Goal: Task Accomplishment & Management: Complete application form

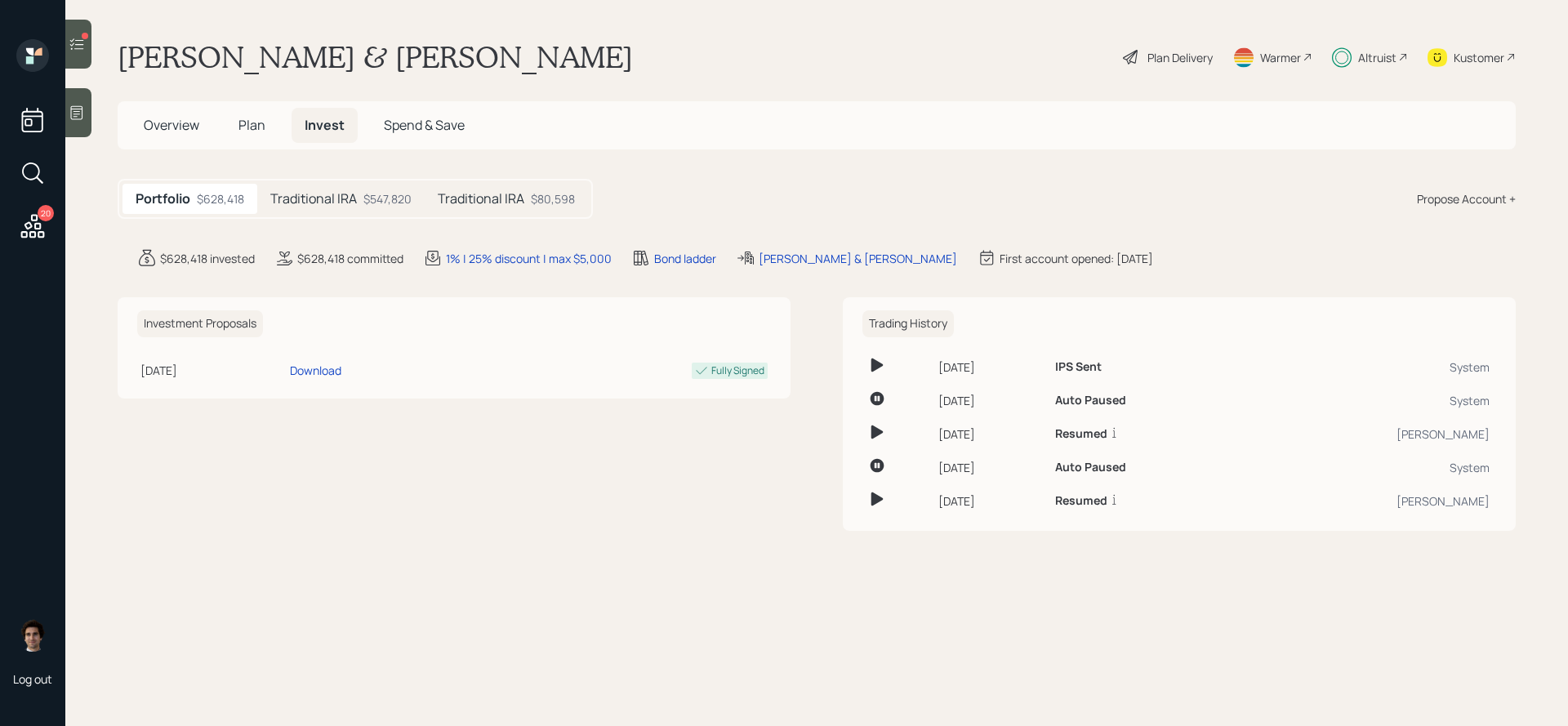
click at [241, 146] on div "Overview Plan Invest Spend & Save" at bounding box center [816, 126] width 1398 height 48
click at [241, 131] on span "Plan" at bounding box center [252, 126] width 27 height 18
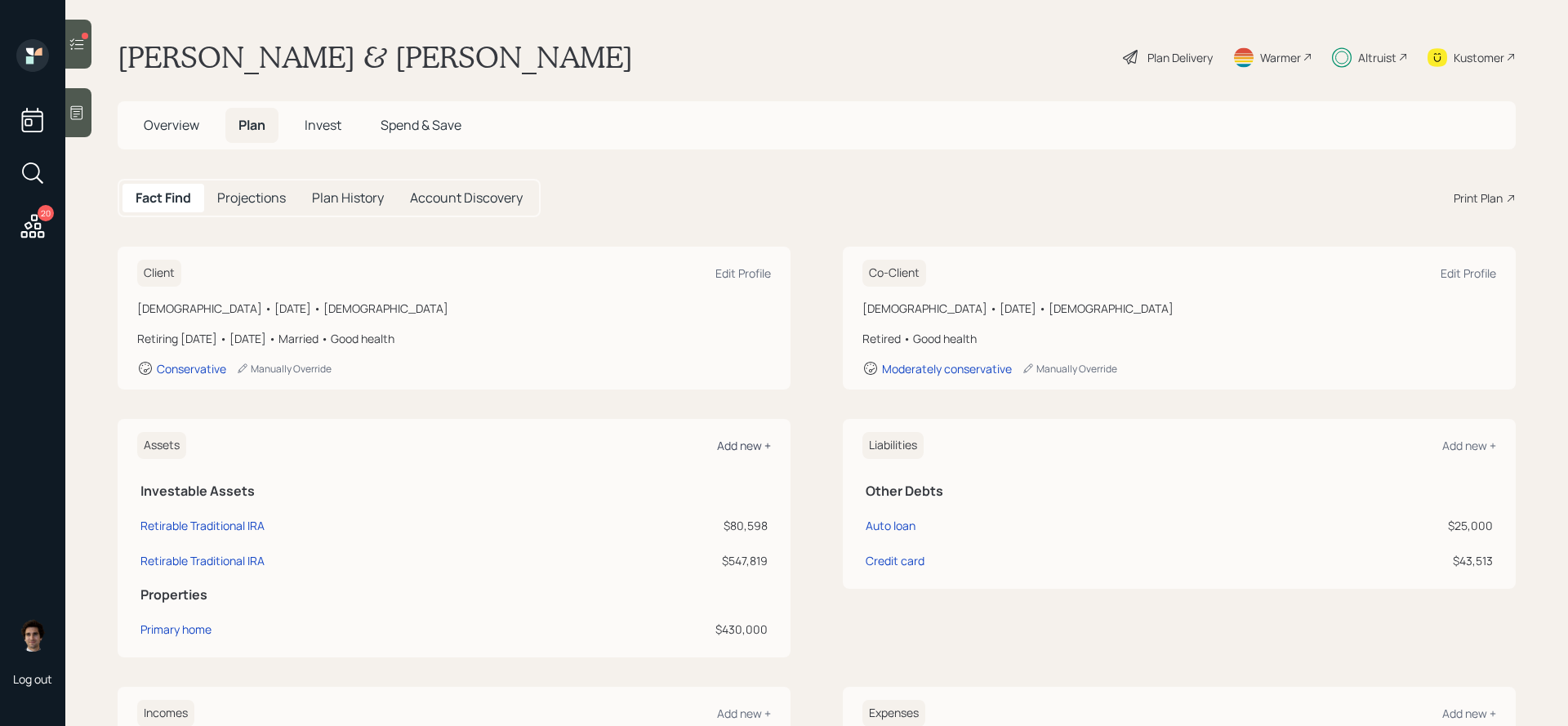
click at [762, 452] on div "Add new +" at bounding box center [744, 446] width 54 height 16
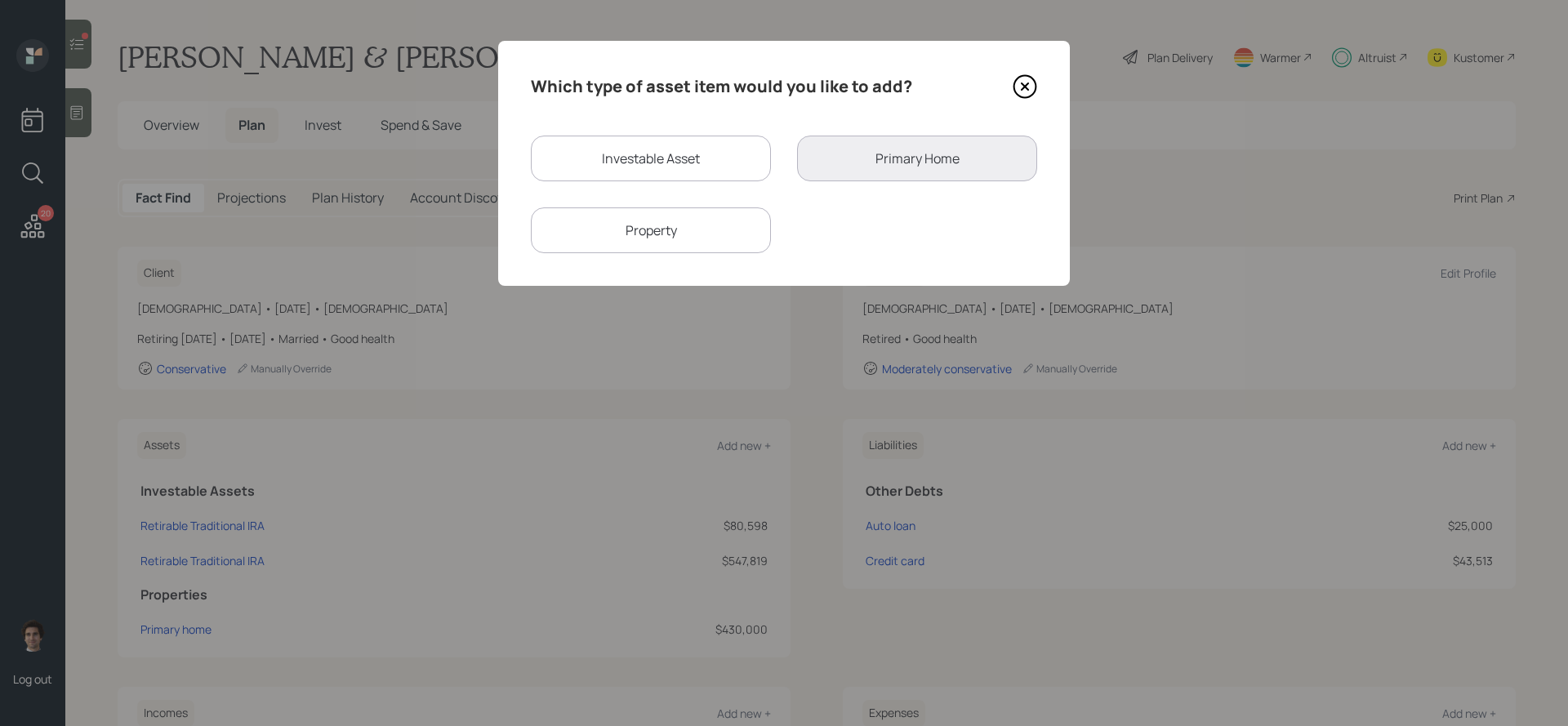
click at [728, 155] on div "Investable Asset" at bounding box center [651, 158] width 240 height 46
select select "taxable"
select select "balanced"
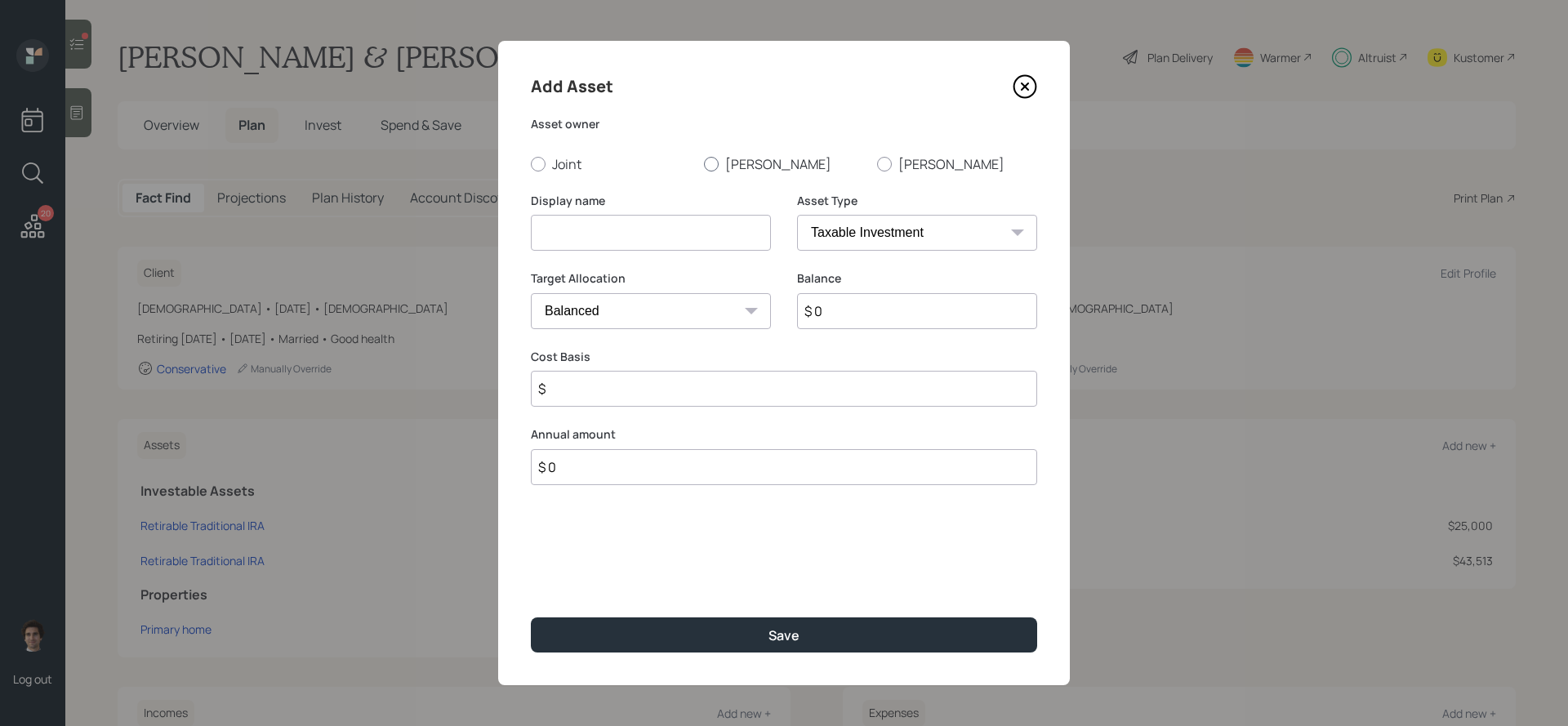
click at [766, 161] on label "Teresa" at bounding box center [784, 165] width 160 height 18
click at [704, 163] on input "Teresa" at bounding box center [703, 163] width 1 height 1
radio input "true"
click at [854, 243] on select "SEP IRA IRA Roth IRA 401(k) Roth 401(k) 403(b) Roth 403(b) 457(b) Roth 457(b) H…" at bounding box center [917, 232] width 240 height 36
select select "sep_ira"
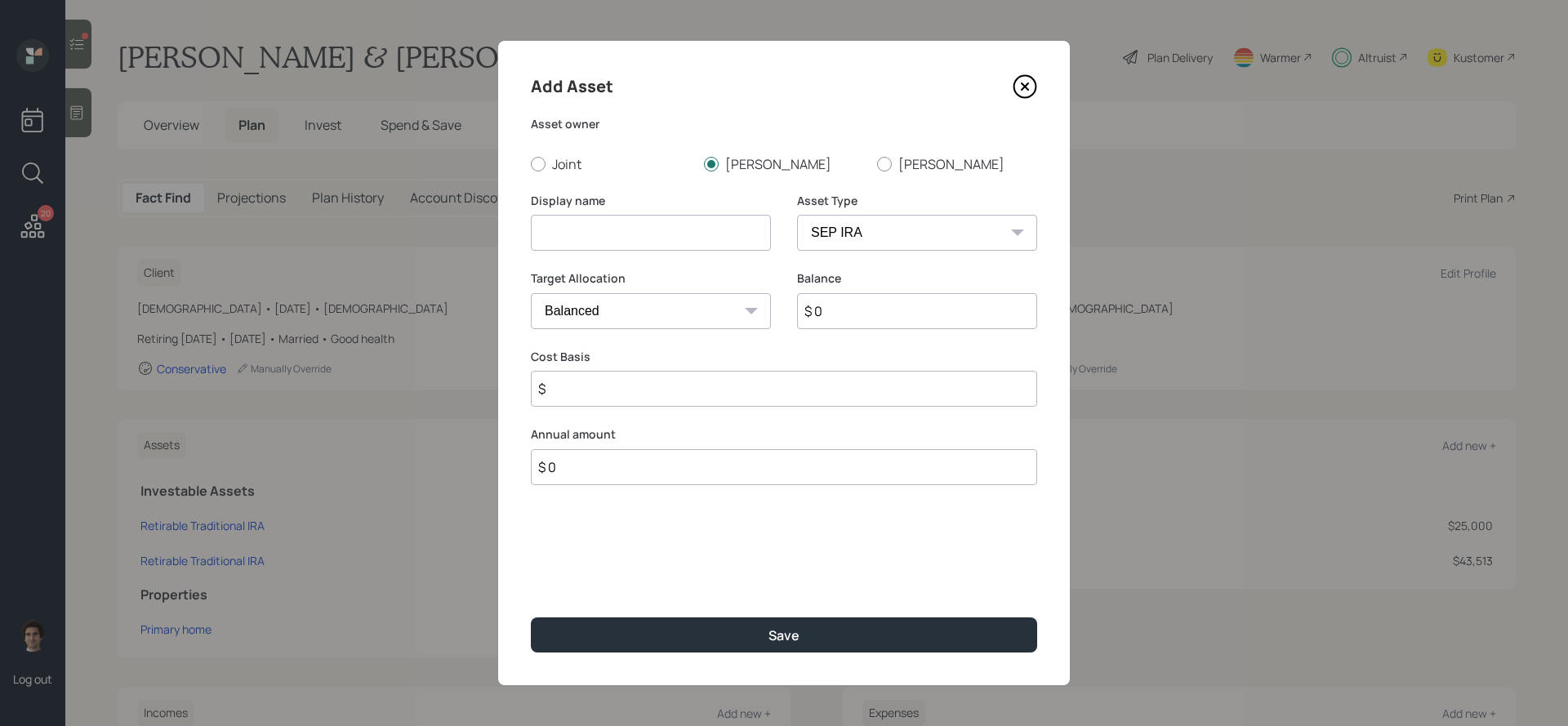
click at [797, 215] on select "SEP IRA IRA Roth IRA 401(k) Roth 401(k) 403(b) Roth 403(b) 457(b) Roth 457(b) H…" at bounding box center [917, 232] width 240 height 36
type input "$"
click at [624, 236] on input at bounding box center [651, 232] width 240 height 36
type input "SEP IRA"
click at [614, 459] on div "Select..." at bounding box center [636, 469] width 209 height 27
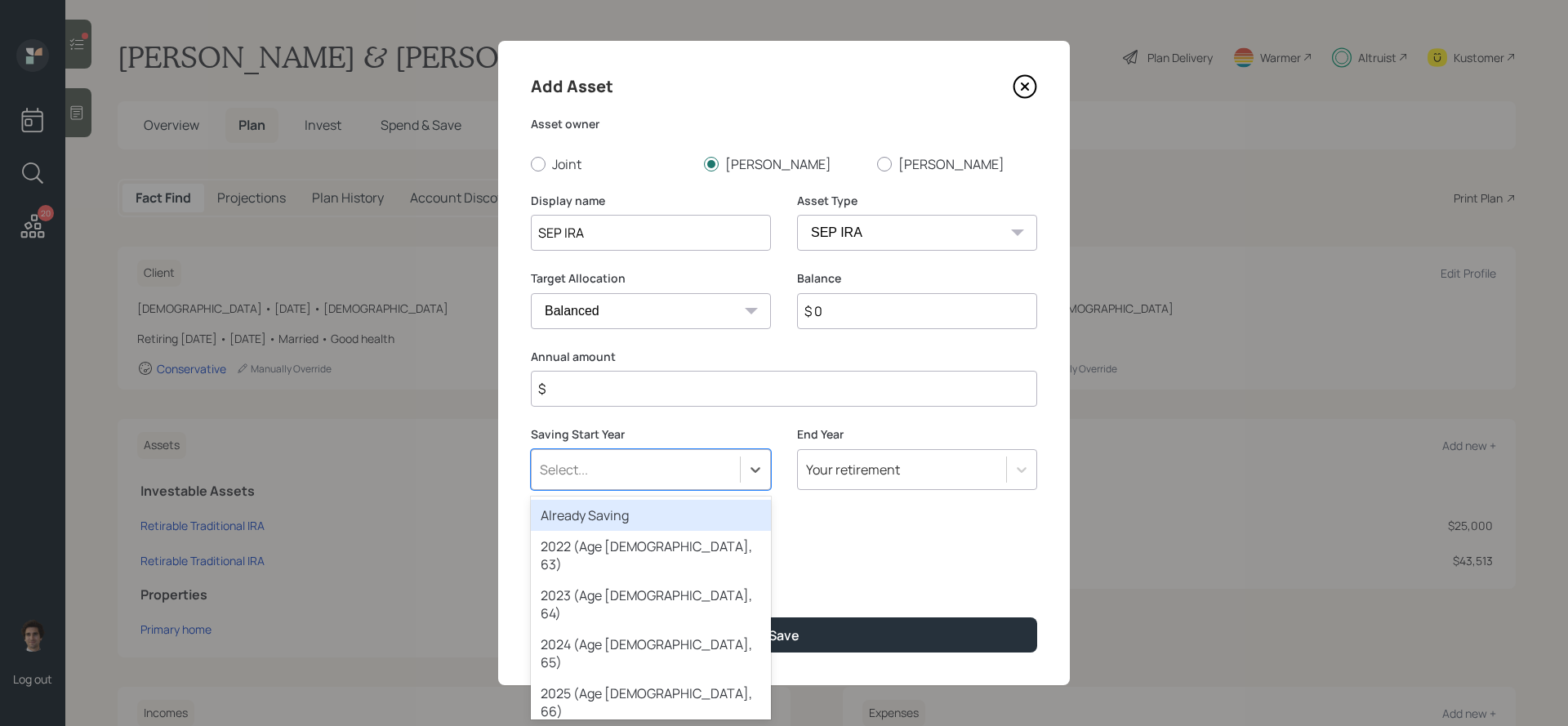
click at [618, 522] on div "Already Saving" at bounding box center [651, 515] width 240 height 31
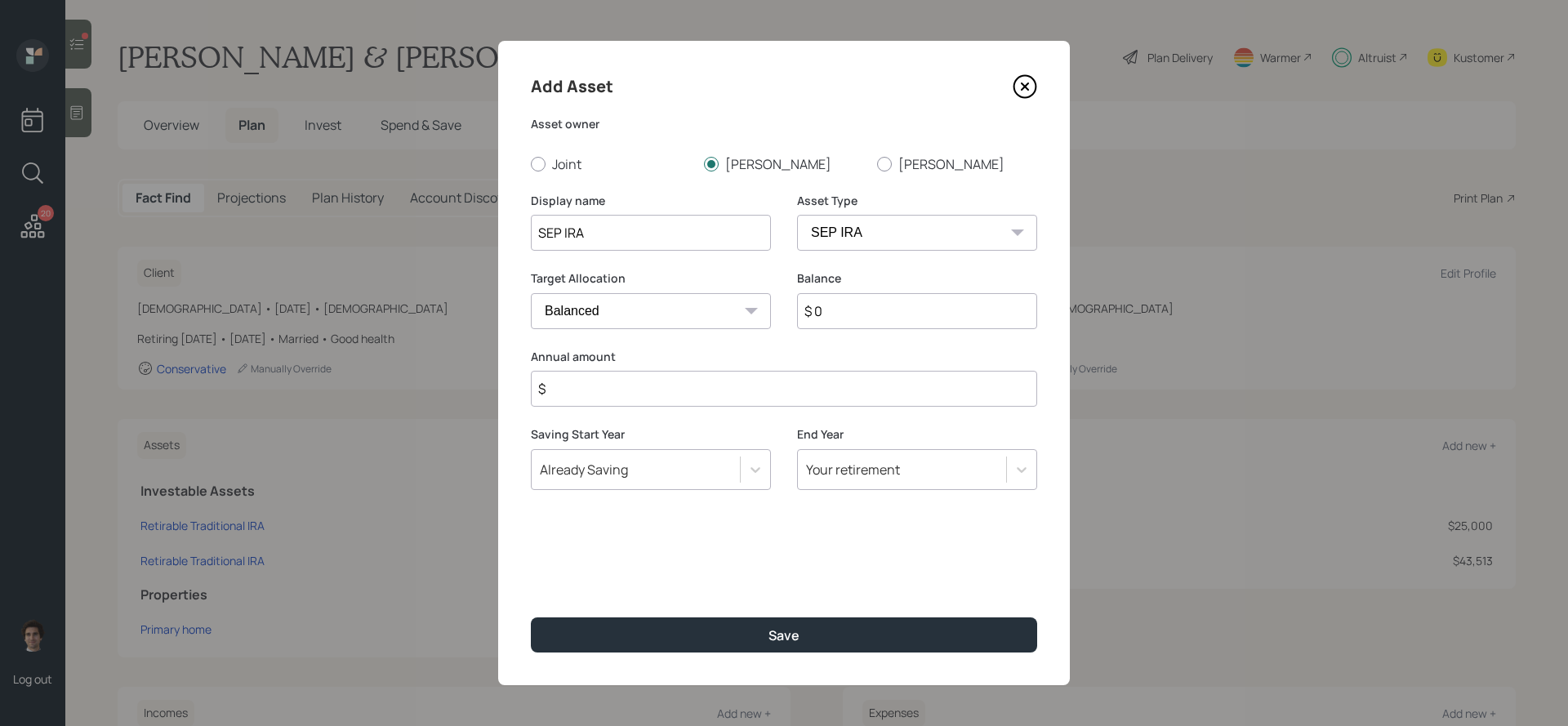
click at [637, 491] on div "Saving Start Year Already Saving" at bounding box center [651, 468] width 240 height 83
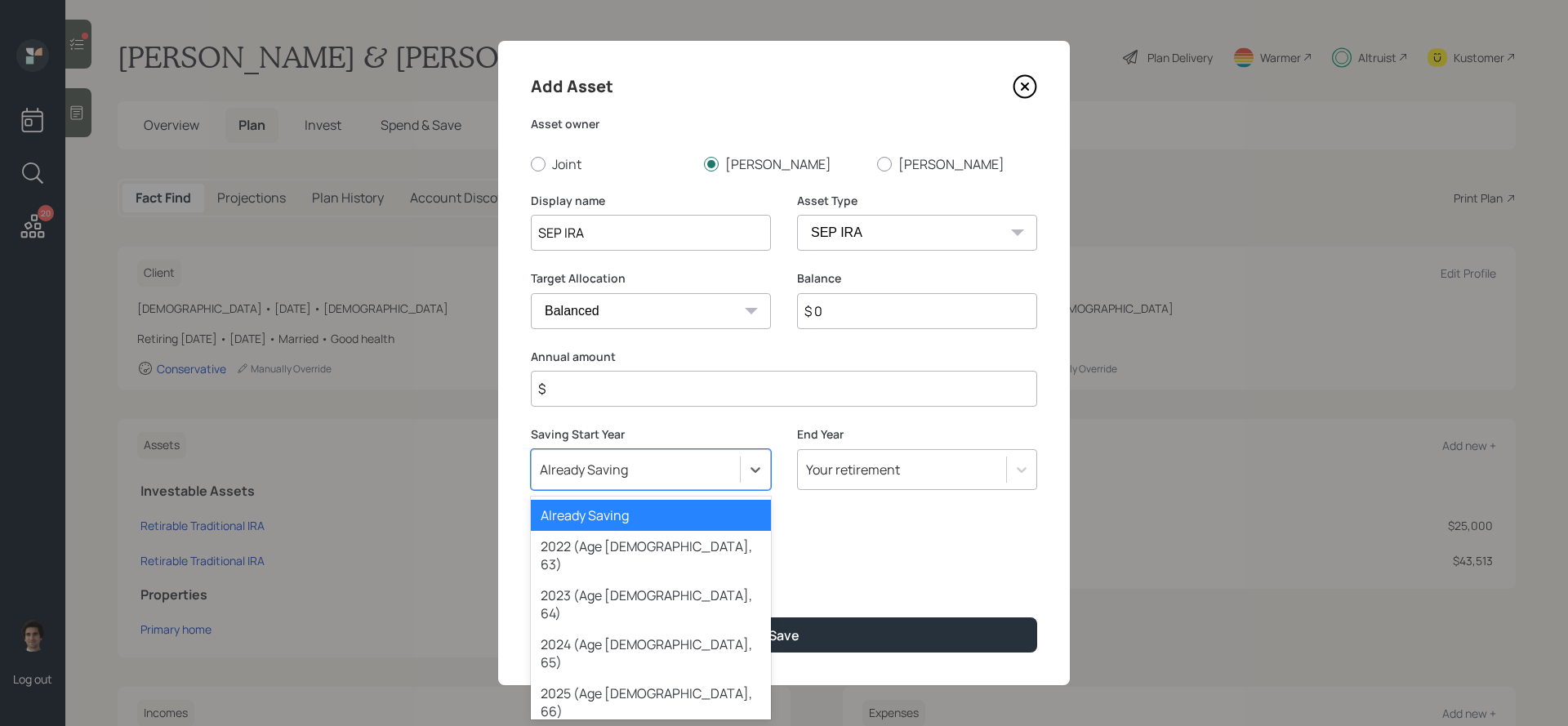
click at [634, 477] on div "Already Saving" at bounding box center [636, 469] width 209 height 27
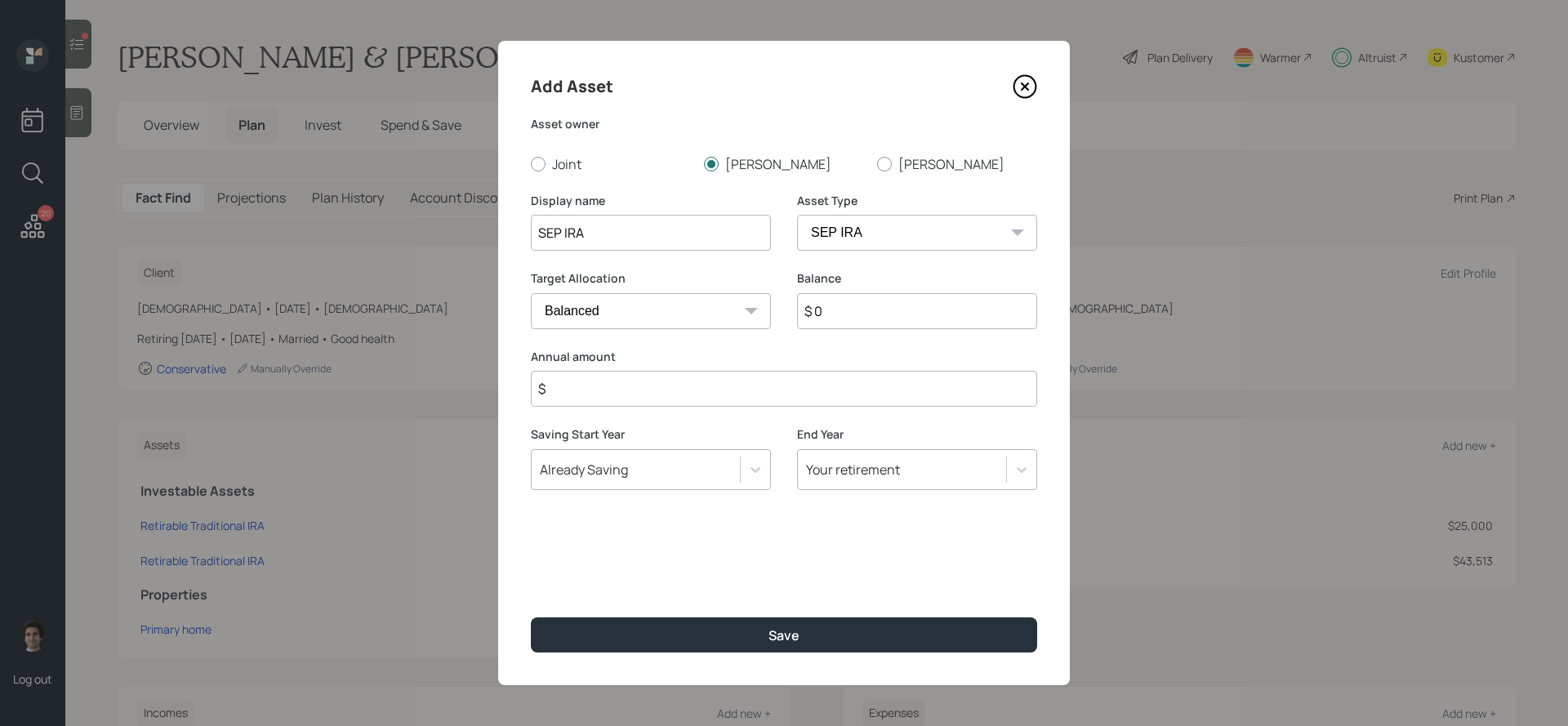
click at [860, 546] on div "Add Asset Asset owner Joint Teresa Eric Display name SEP IRA Asset Type SEP IRA…" at bounding box center [784, 363] width 572 height 645
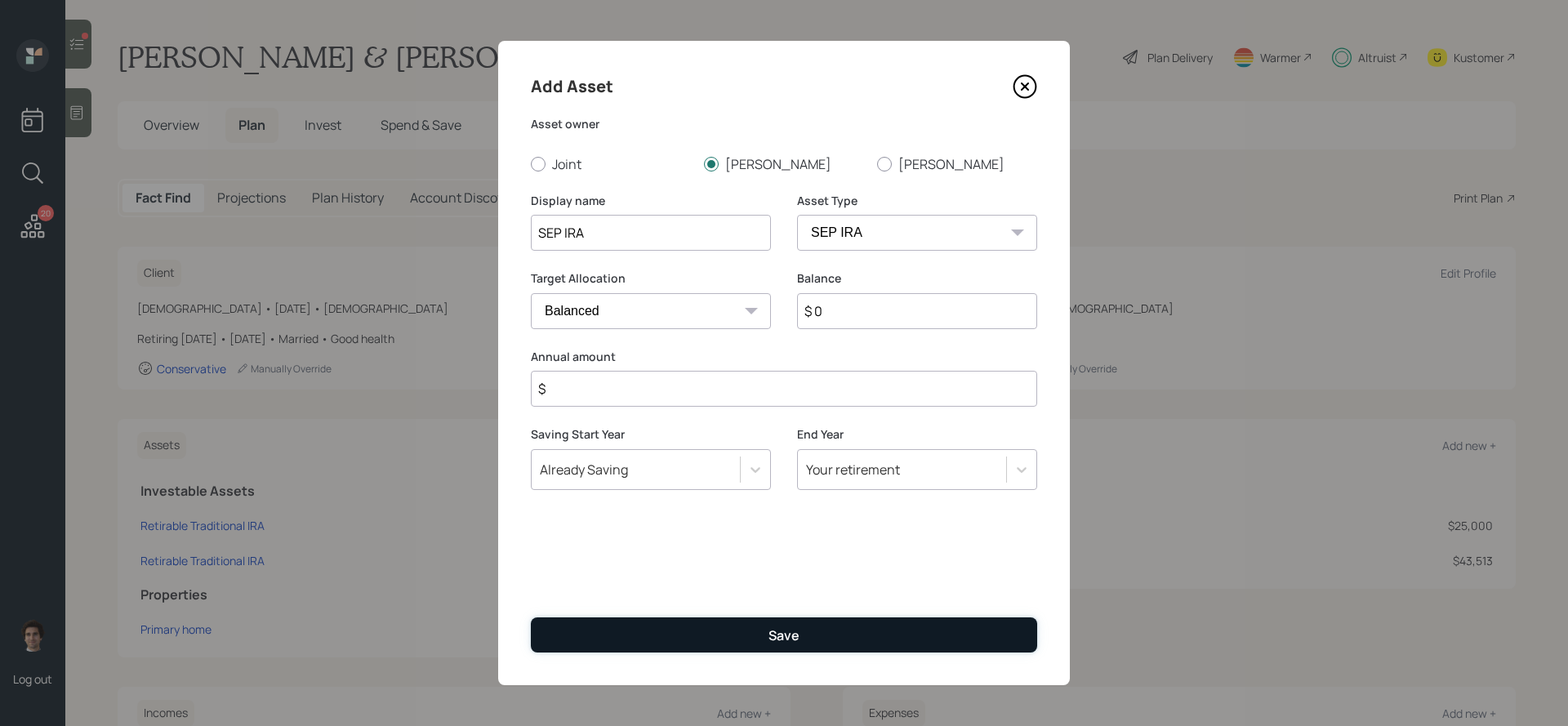
click at [831, 638] on button "Save" at bounding box center [784, 635] width 506 height 35
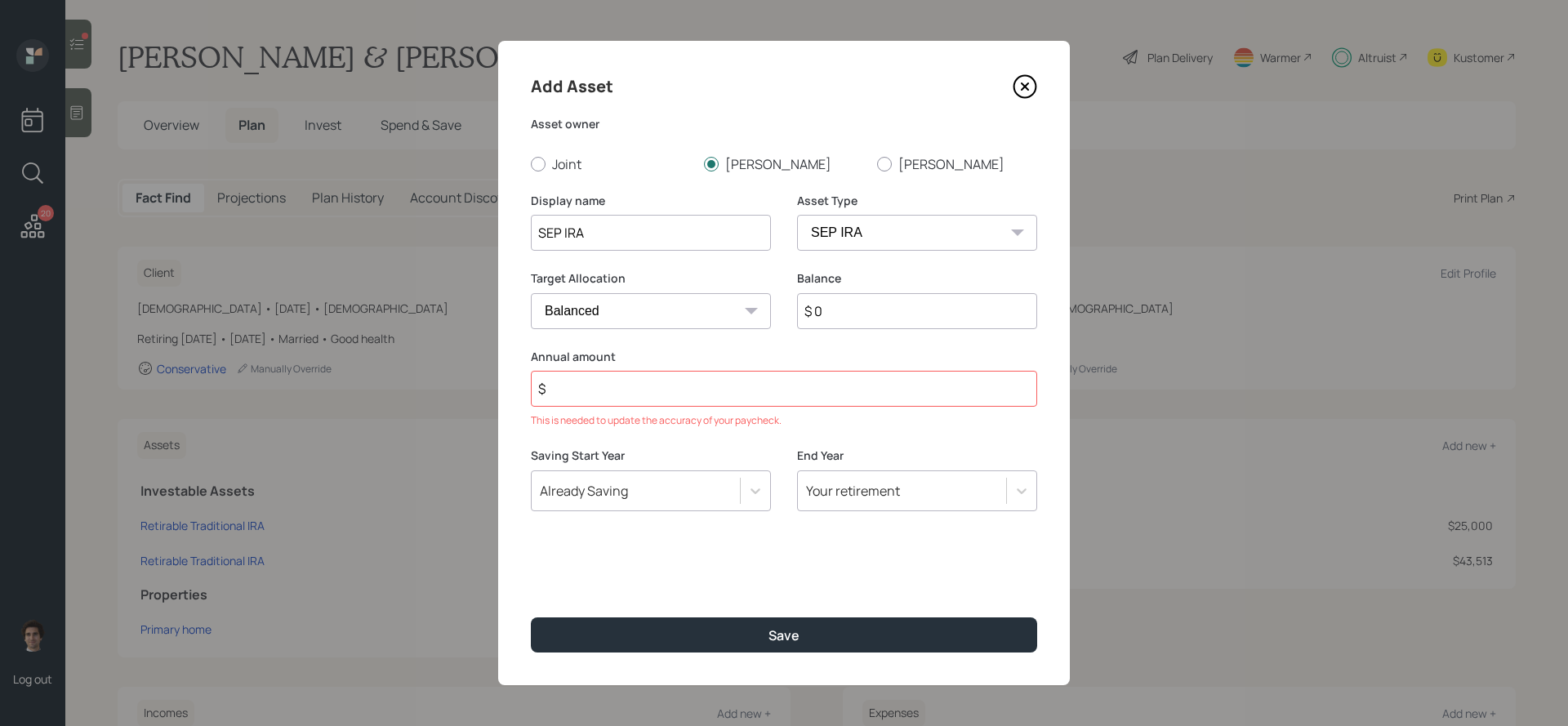
click at [702, 384] on input "$" at bounding box center [784, 388] width 506 height 36
type input "$ 0"
click at [531, 618] on button "Save" at bounding box center [784, 635] width 506 height 35
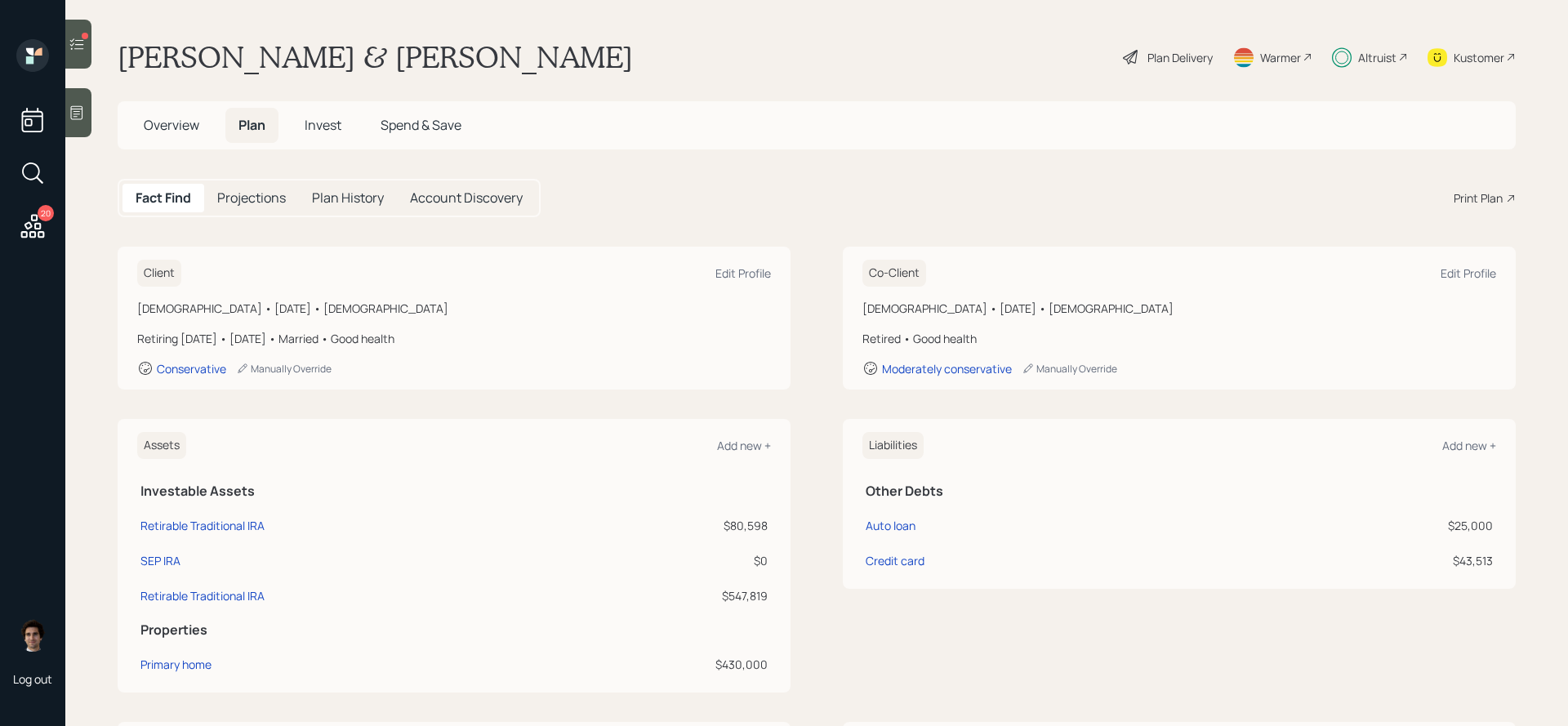
click at [313, 112] on h5 "Invest" at bounding box center [323, 126] width 63 height 35
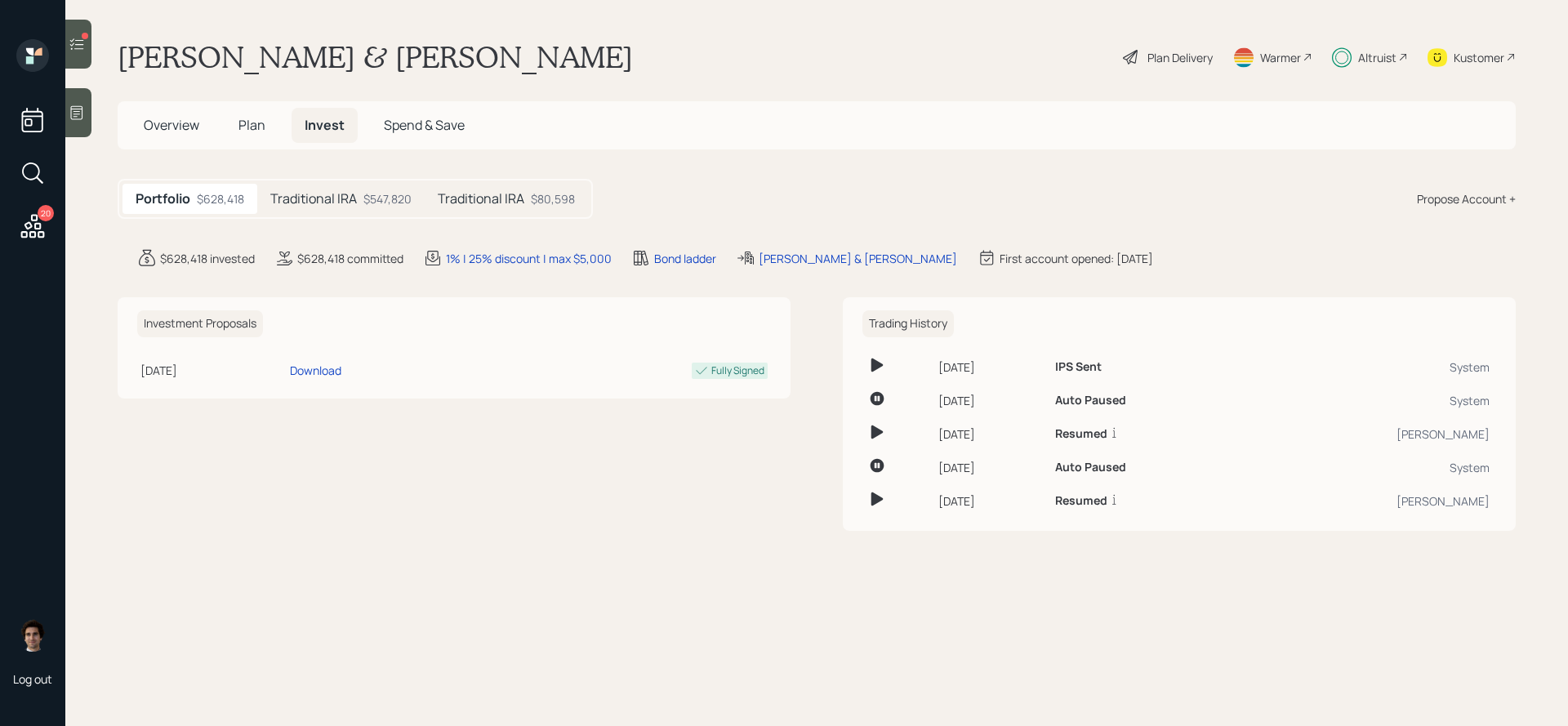
click at [1513, 202] on div "Propose Account +" at bounding box center [1466, 199] width 99 height 17
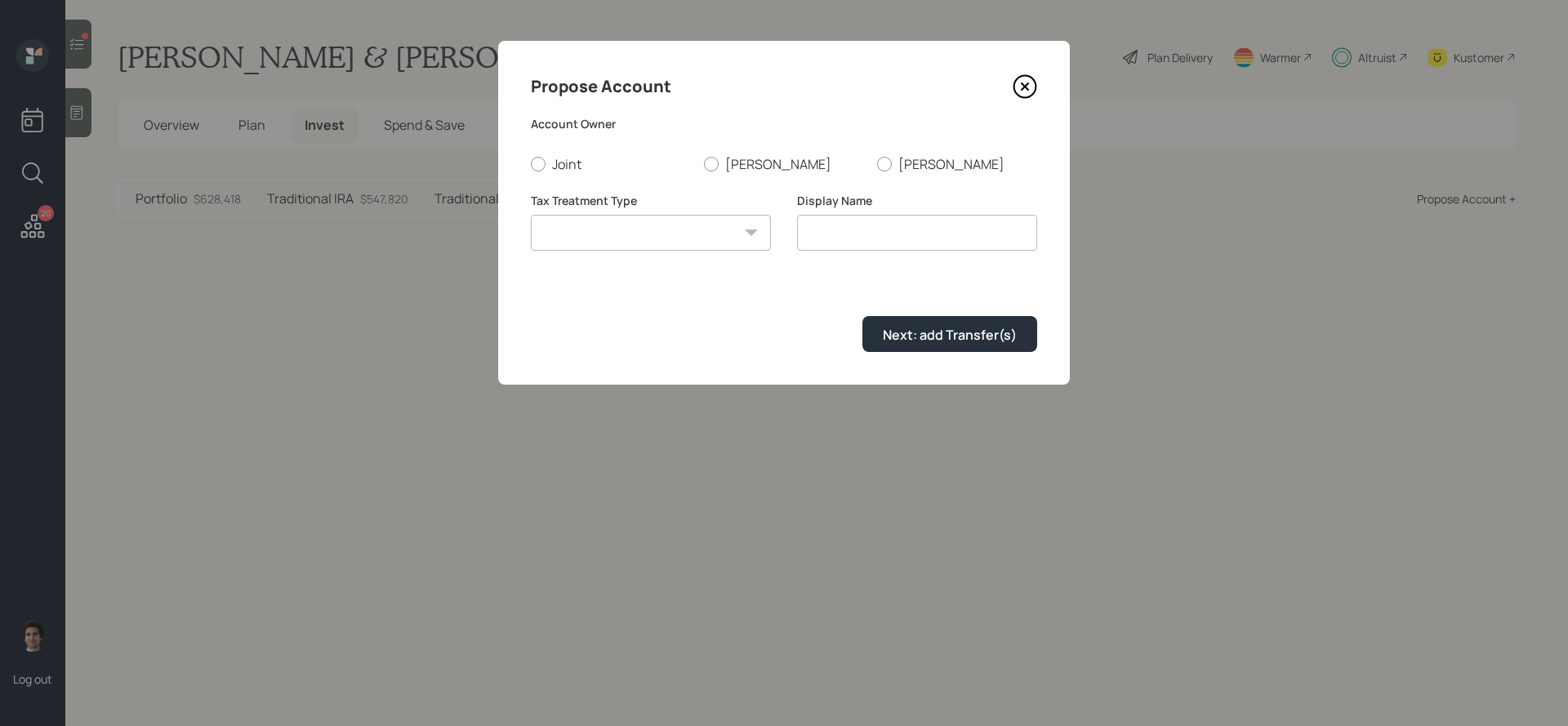
click at [744, 179] on form "Account Owner Joint Teresa Eric Tax Treatment Type Roth Taxable Traditional Dis…" at bounding box center [784, 235] width 506 height 236
click at [757, 151] on div "Account Owner Joint Teresa Eric" at bounding box center [784, 145] width 506 height 57
click at [752, 161] on label "Teresa" at bounding box center [784, 165] width 160 height 18
click at [704, 163] on input "Teresa" at bounding box center [703, 163] width 1 height 1
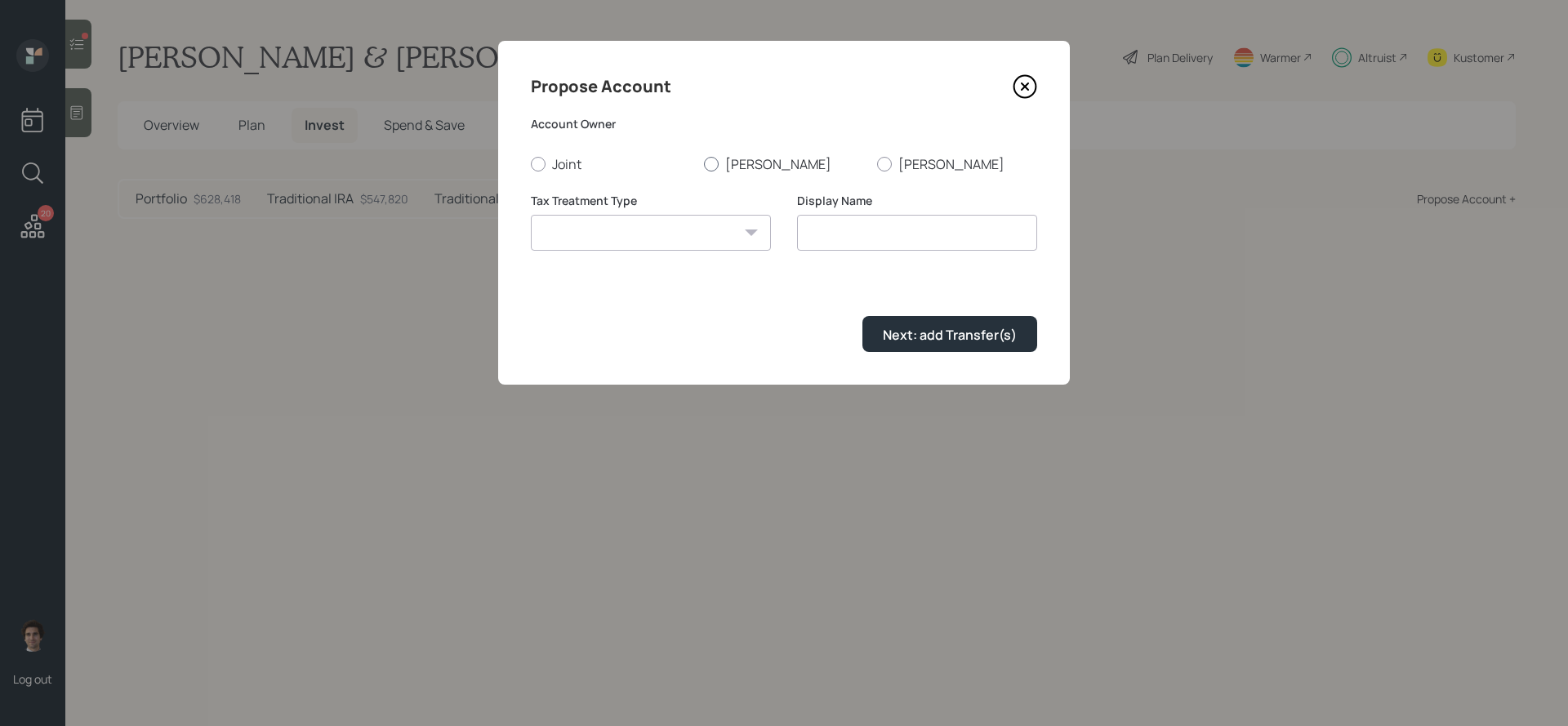
radio input "true"
click at [737, 239] on select "Roth Taxable Traditional" at bounding box center [651, 232] width 240 height 36
select select "traditional"
click at [531, 215] on select "Roth Taxable Traditional" at bounding box center [651, 232] width 240 height 36
click at [917, 212] on div "Display Name Traditional" at bounding box center [917, 222] width 240 height 59
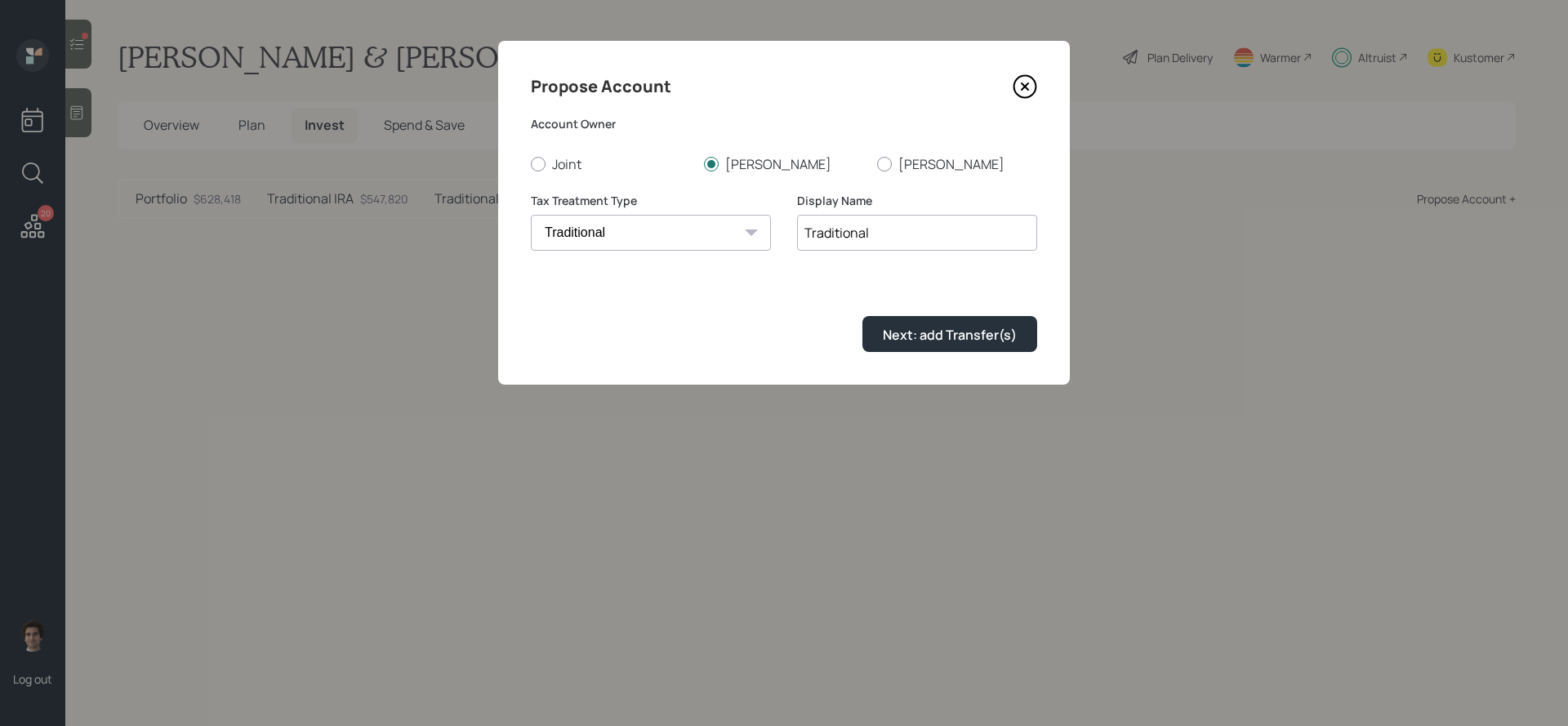
click at [824, 230] on input "Traditional" at bounding box center [917, 232] width 240 height 36
type input "SEP IRA"
click at [992, 323] on button "Next: add Transfer(s)" at bounding box center [949, 333] width 175 height 35
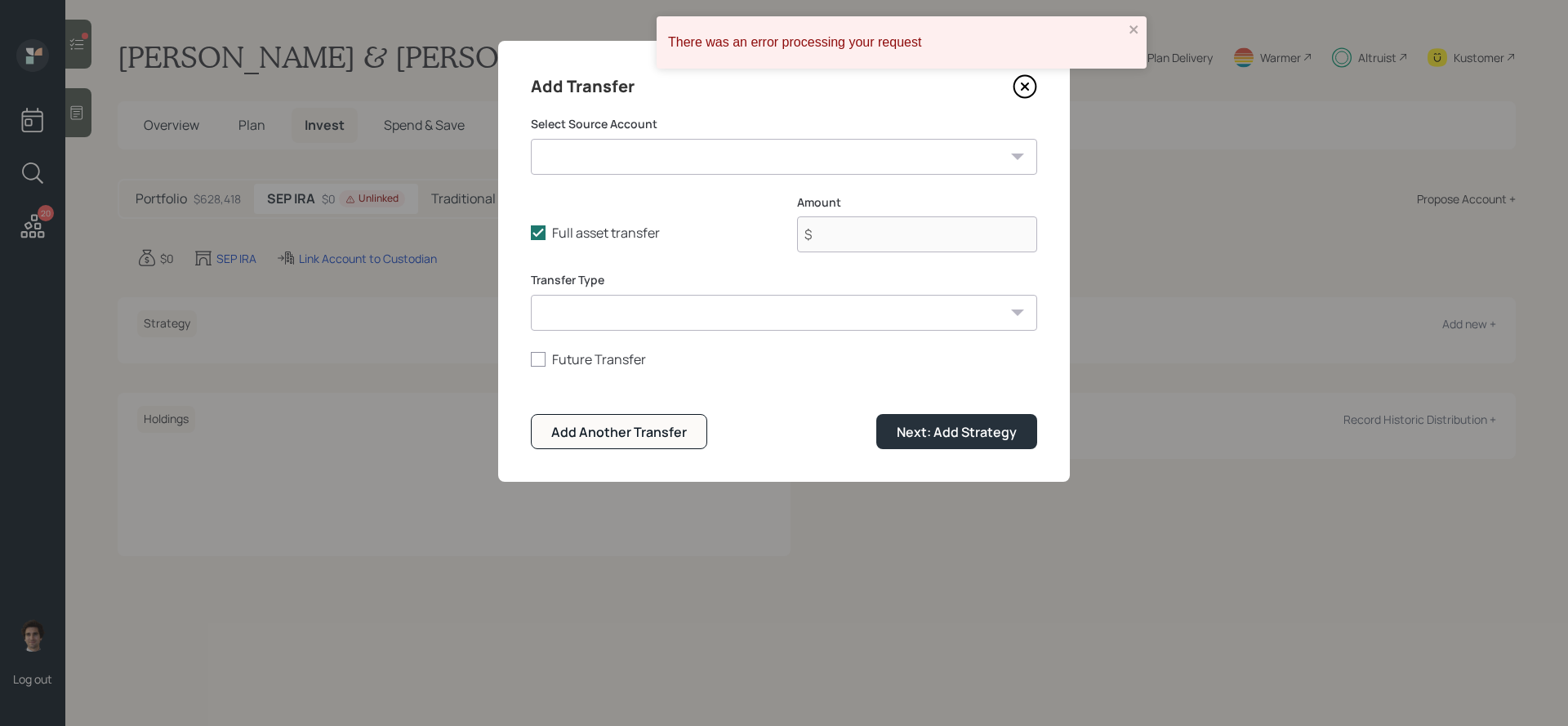
click at [590, 128] on label "Select Source Account" at bounding box center [784, 125] width 506 height 17
click at [590, 151] on select "SEP IRA ($0 | SEP IRA)" at bounding box center [784, 156] width 506 height 36
select select "0cdc719c-ae27-4700-b9e9-67db982d582c"
click at [531, 139] on select "SEP IRA ($0 | SEP IRA)" at bounding box center [784, 156] width 506 height 36
type input "$ 0"
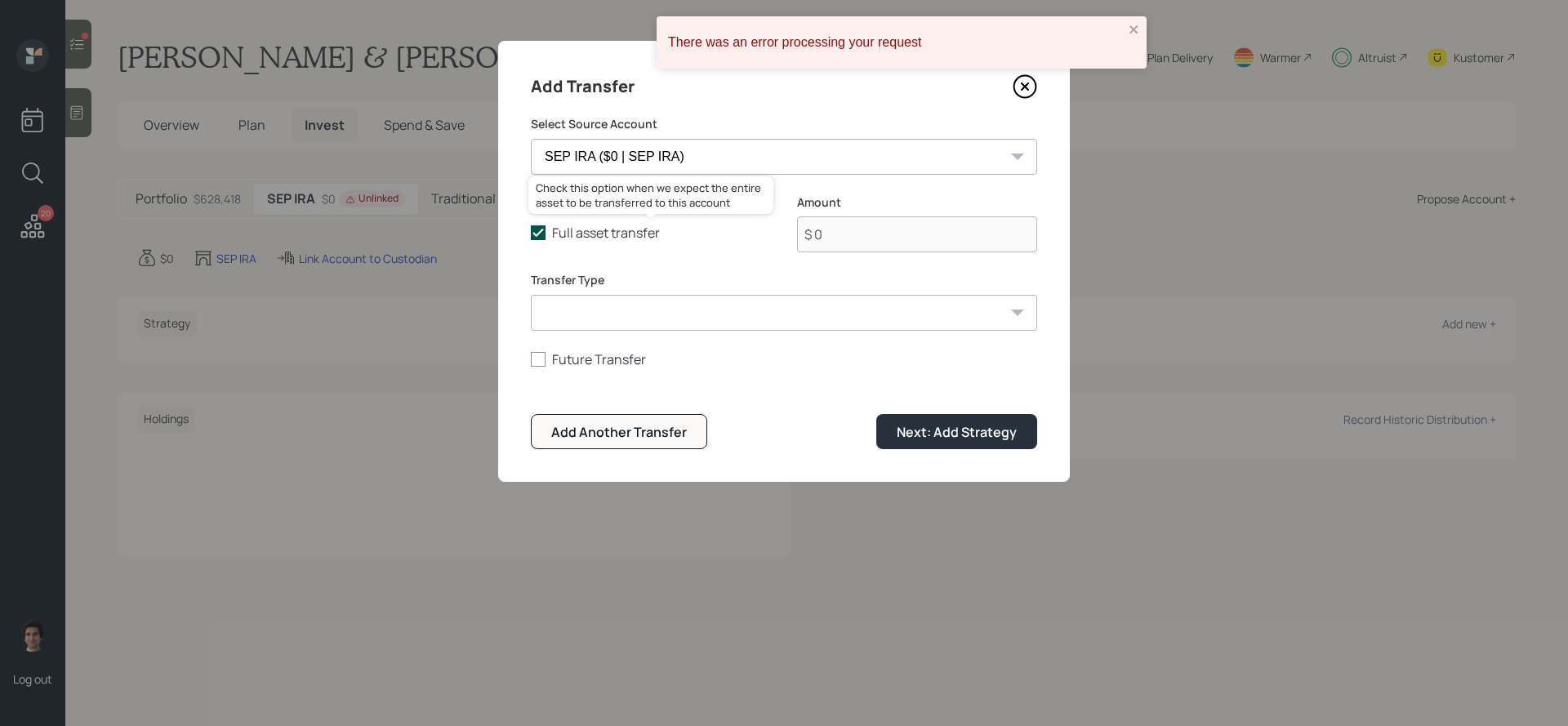
click at [574, 234] on label "Full asset transfer" at bounding box center [651, 233] width 240 height 18
click at [531, 234] on input "Full asset transfer" at bounding box center [530, 233] width 1 height 1
checkbox input "false"
click at [1031, 443] on button "Next: Add Strategy" at bounding box center [957, 432] width 161 height 35
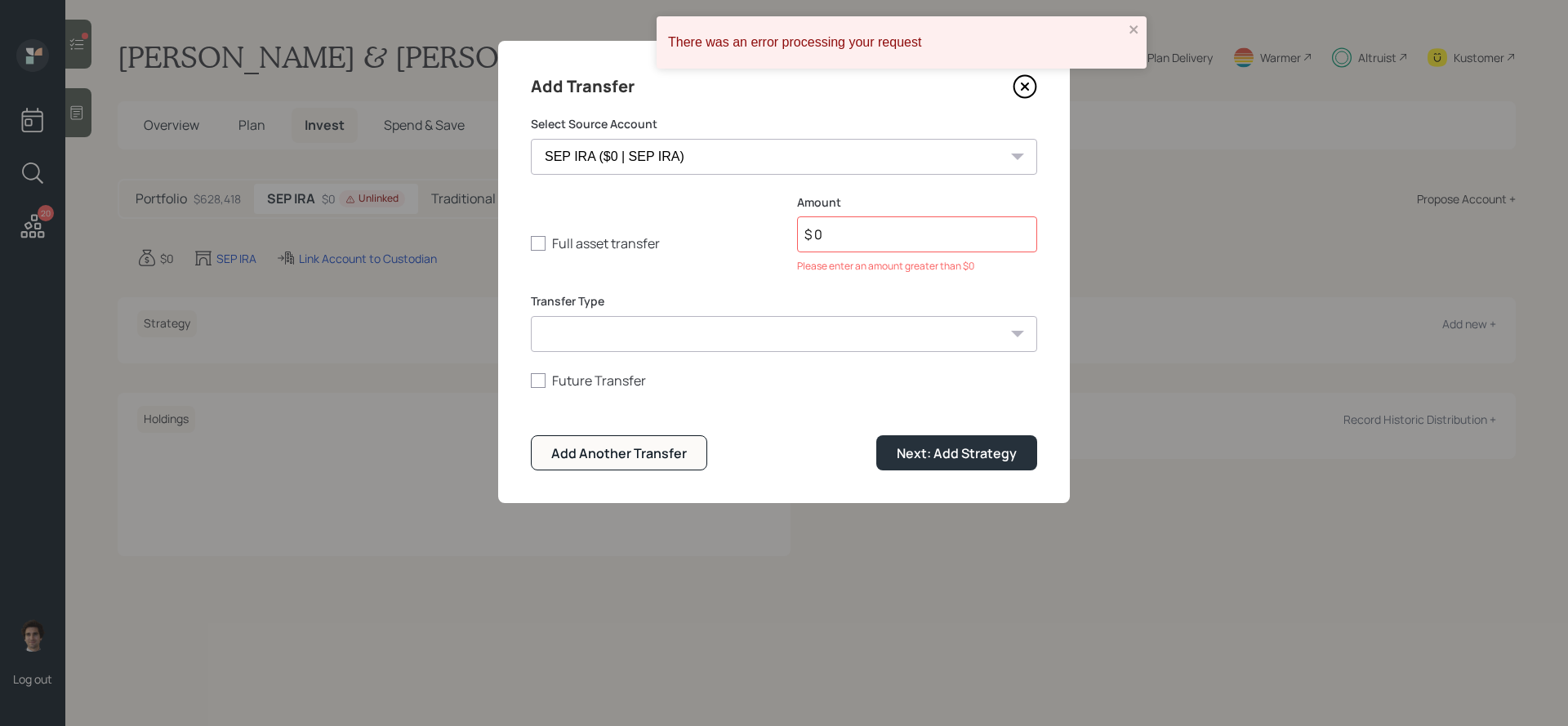
click at [887, 237] on input "$ 0" at bounding box center [917, 234] width 240 height 36
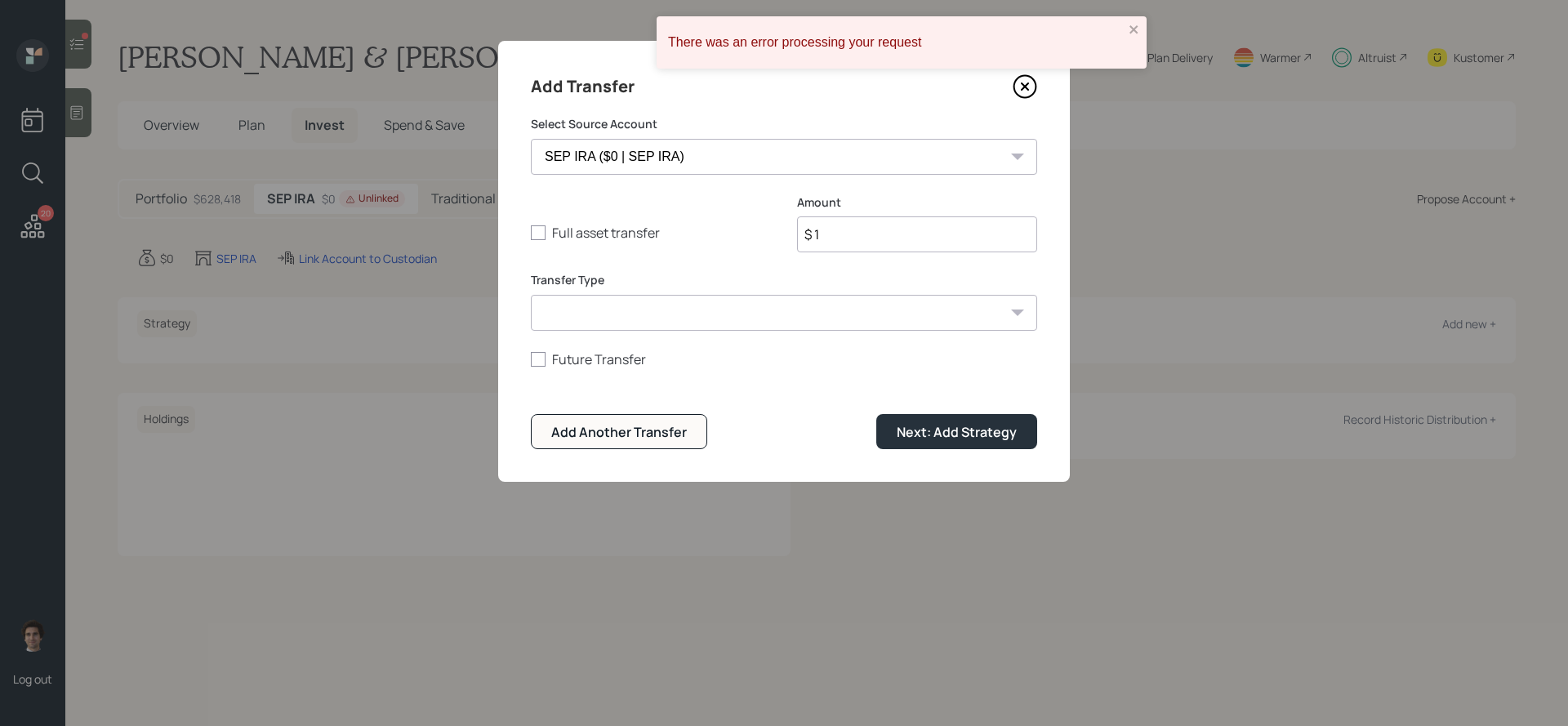
type input "$ 1"
click at [876, 414] on button "Next: Add Strategy" at bounding box center [957, 432] width 161 height 35
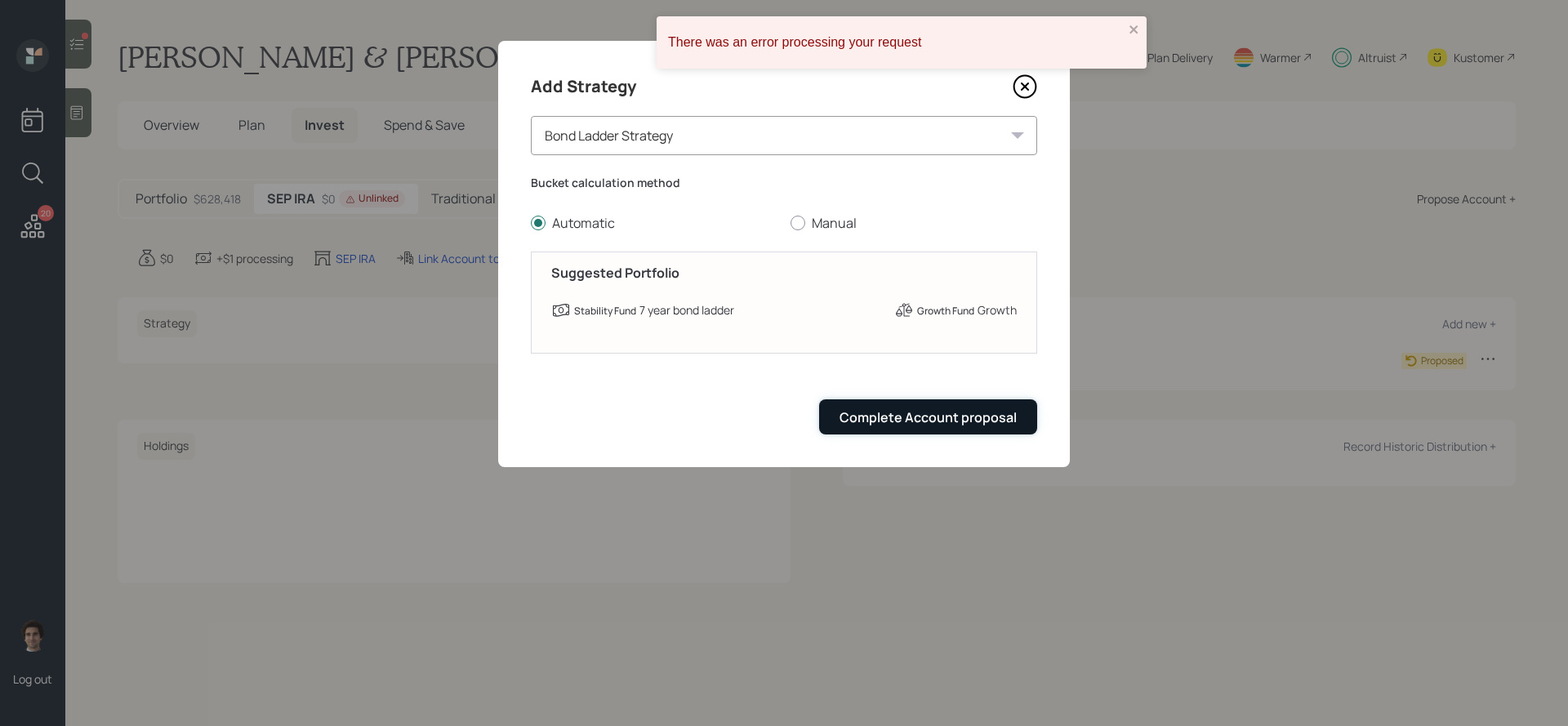
click at [881, 419] on div "Complete Account proposal" at bounding box center [928, 417] width 177 height 18
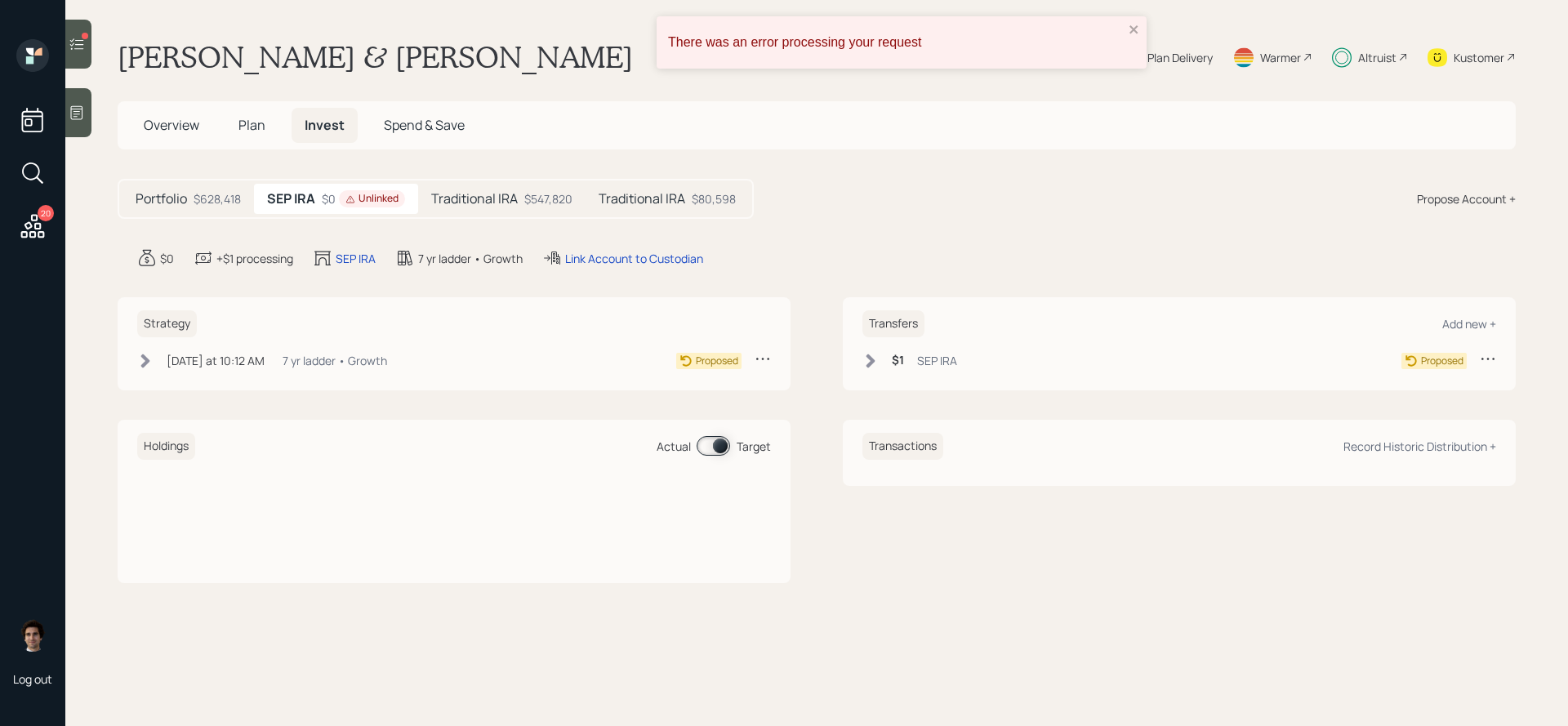
click at [673, 203] on h5 "Traditional IRA" at bounding box center [642, 199] width 86 height 16
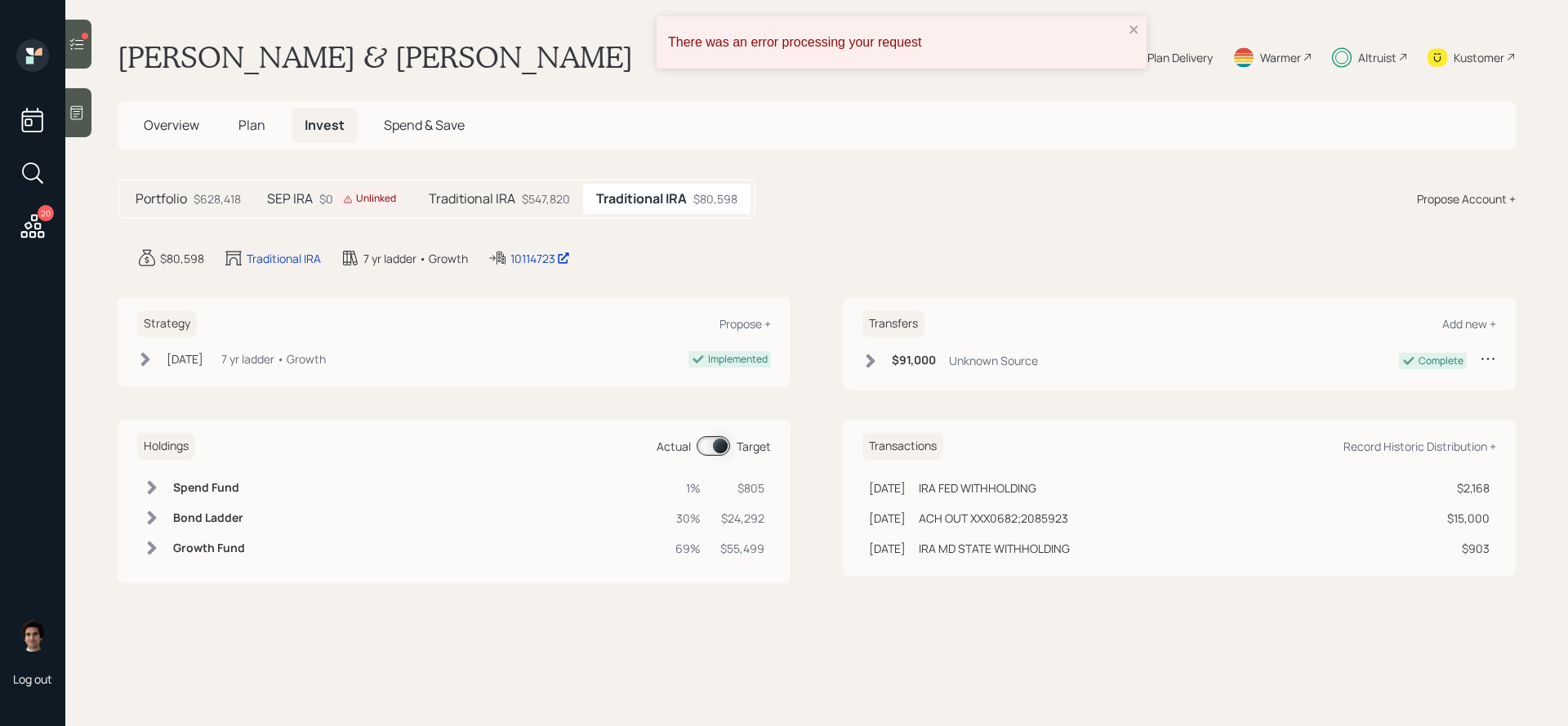
click at [293, 203] on h5 "SEP IRA" at bounding box center [289, 199] width 46 height 16
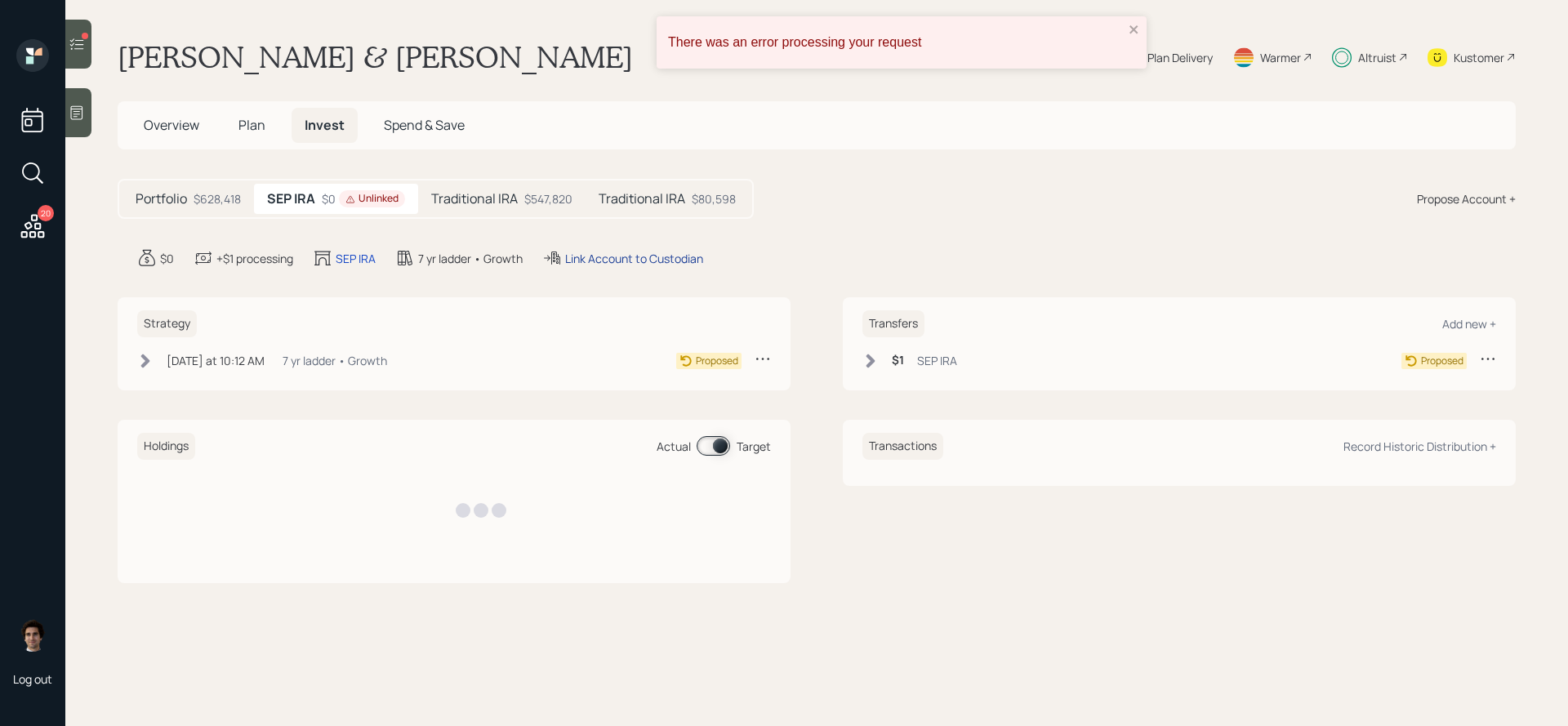
click at [636, 257] on div "Link Account to Custodian" at bounding box center [634, 259] width 138 height 17
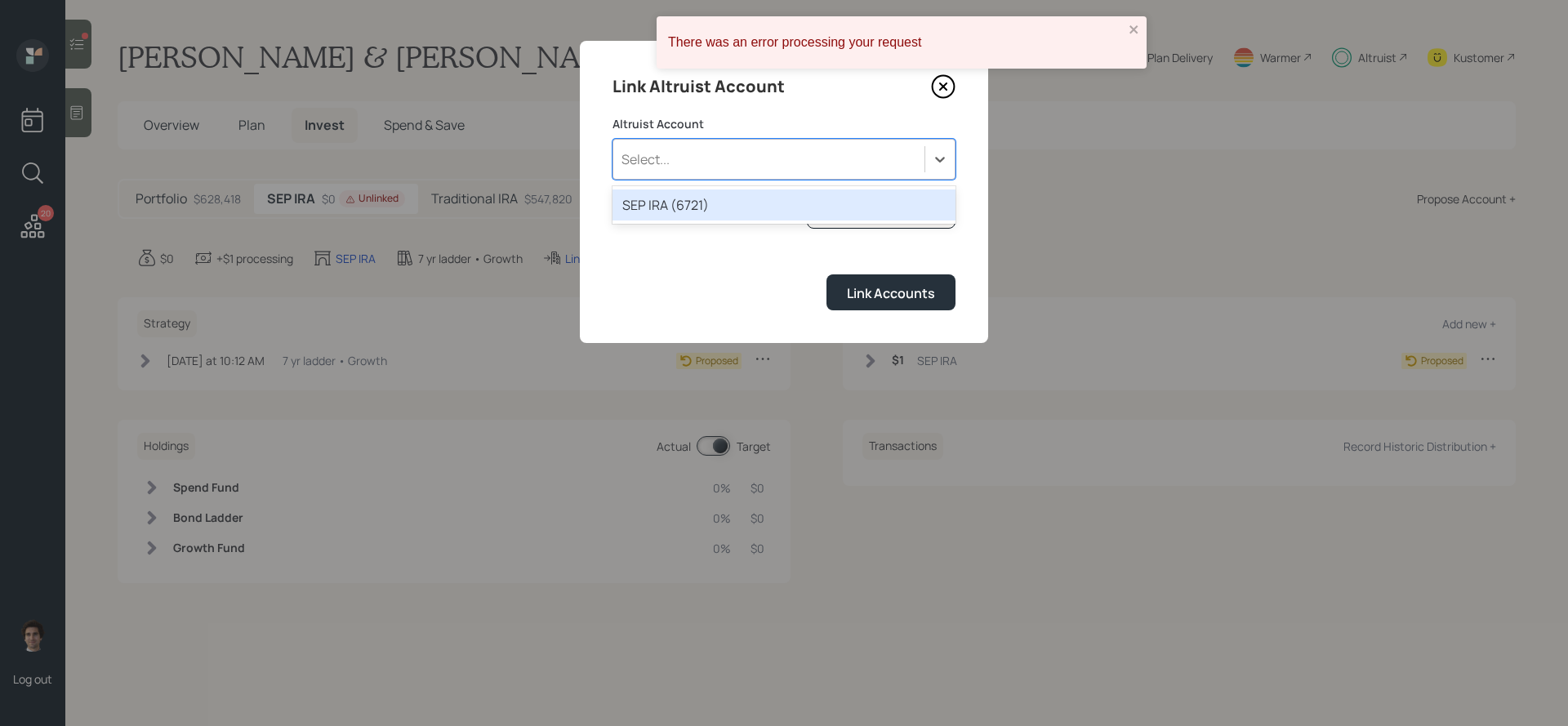
click at [782, 156] on div "Select..." at bounding box center [769, 159] width 311 height 27
click at [765, 195] on div "SEP IRA (6721)" at bounding box center [784, 205] width 343 height 31
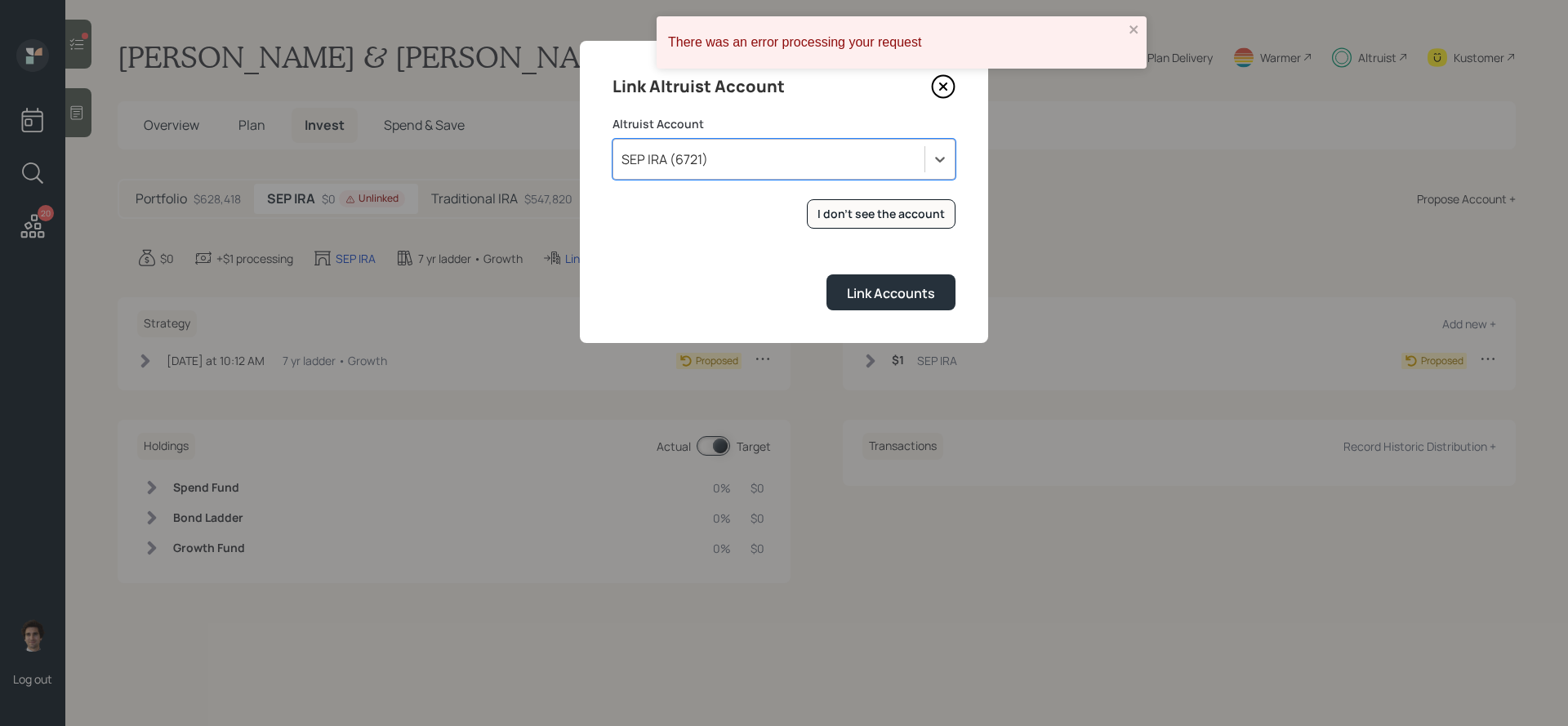
click at [878, 262] on form "Altruist Account option SEP IRA (6721), selected. Select is focused ,type to re…" at bounding box center [784, 214] width 343 height 195
click at [878, 295] on div "Link Accounts" at bounding box center [891, 294] width 88 height 18
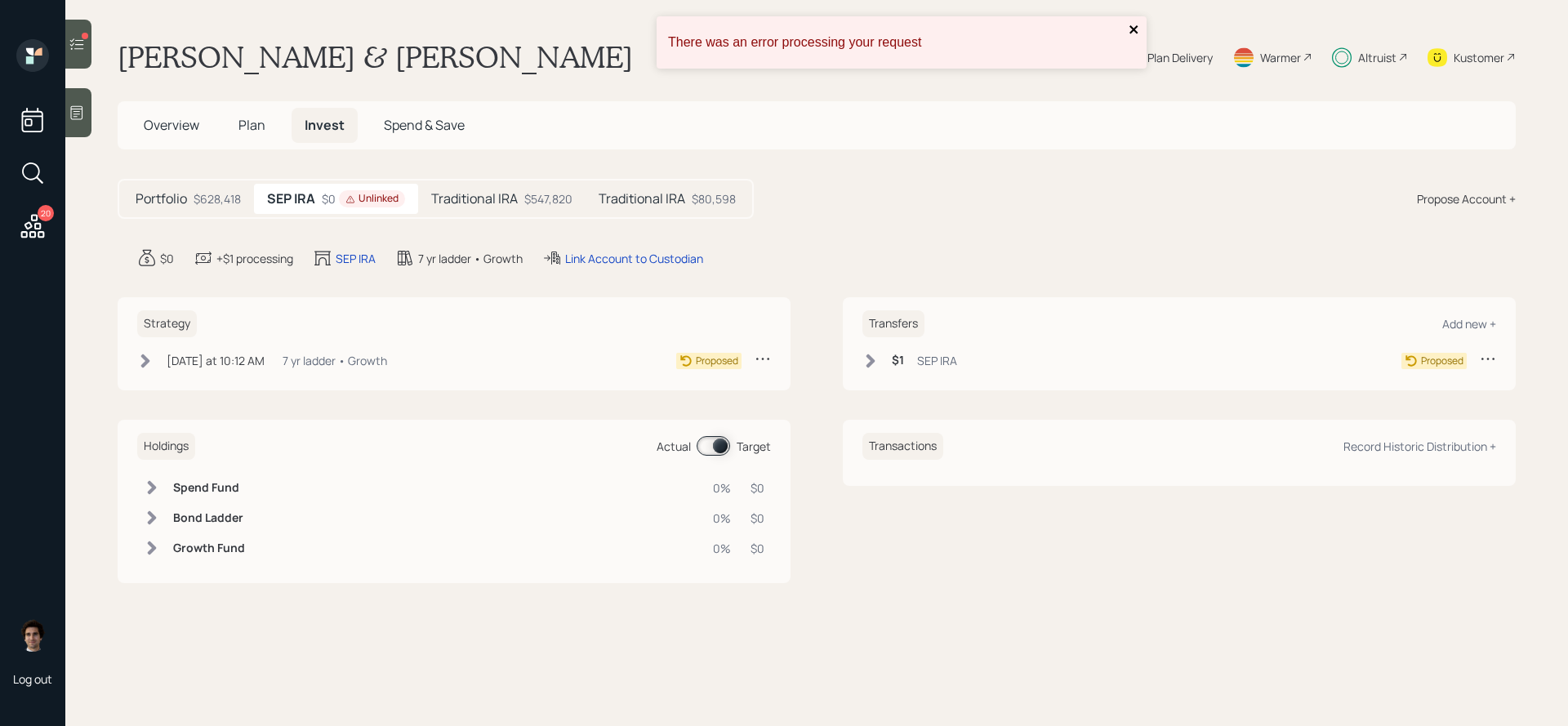
click at [1130, 31] on icon "close" at bounding box center [1135, 30] width 12 height 13
click at [39, 230] on icon at bounding box center [32, 225] width 29 height 29
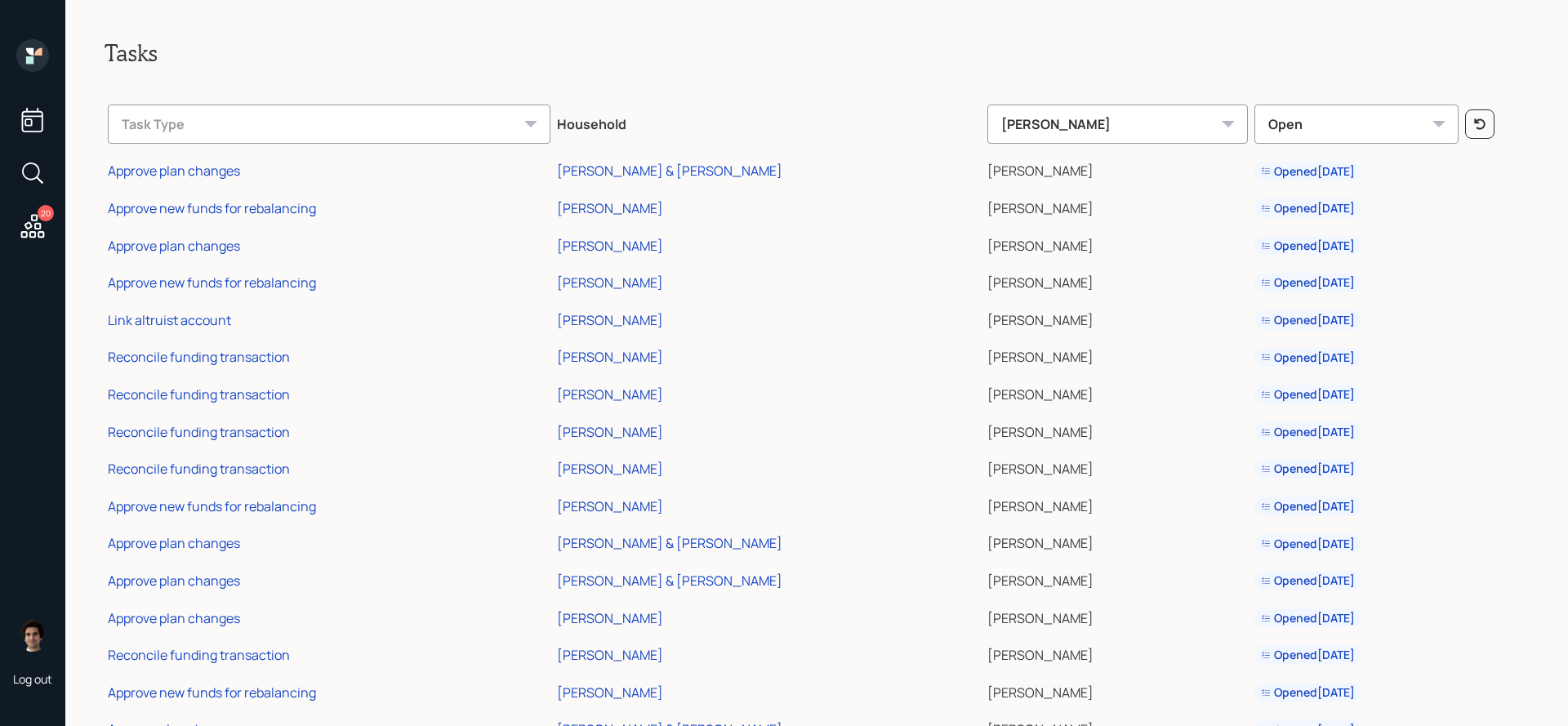
scroll to position [12, 0]
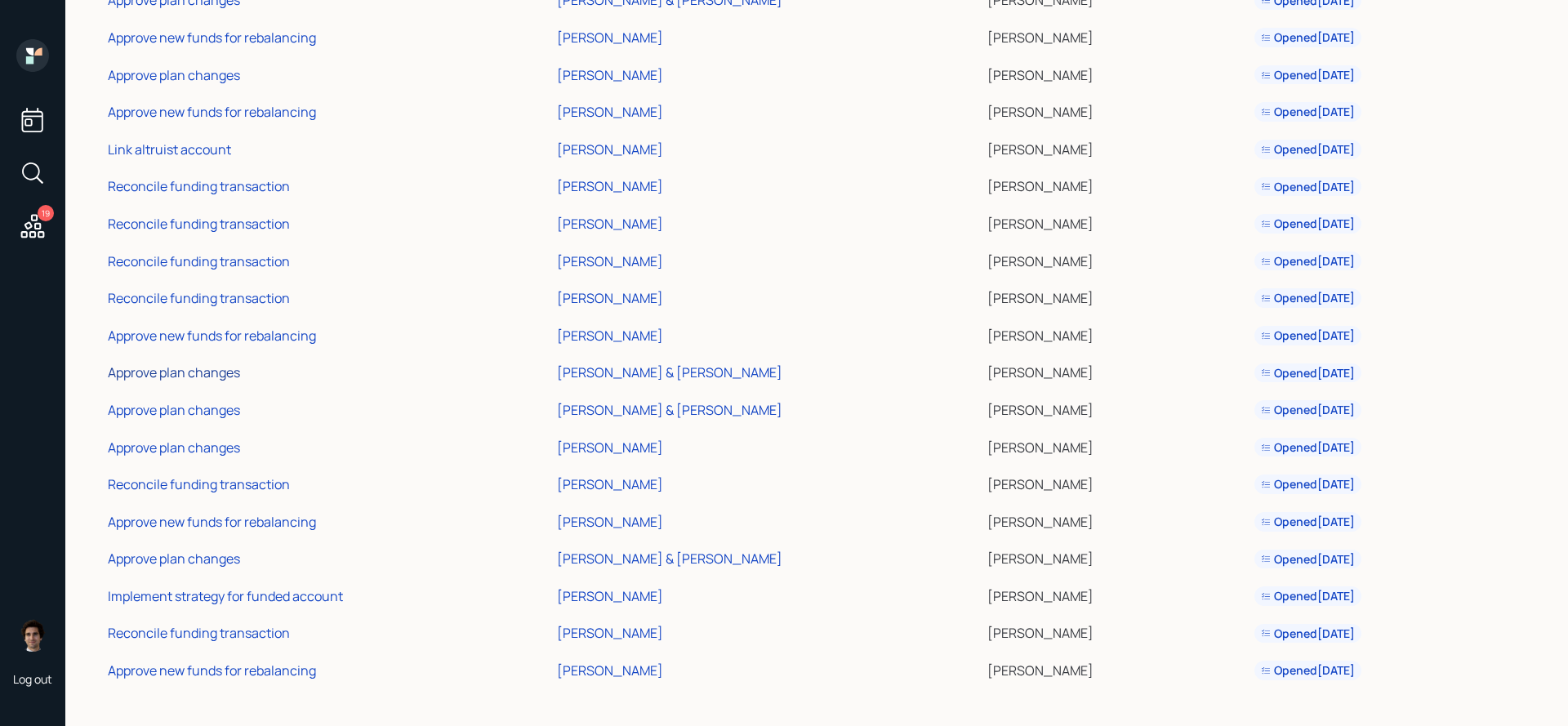
click at [200, 374] on div "Approve plan changes" at bounding box center [174, 373] width 132 height 18
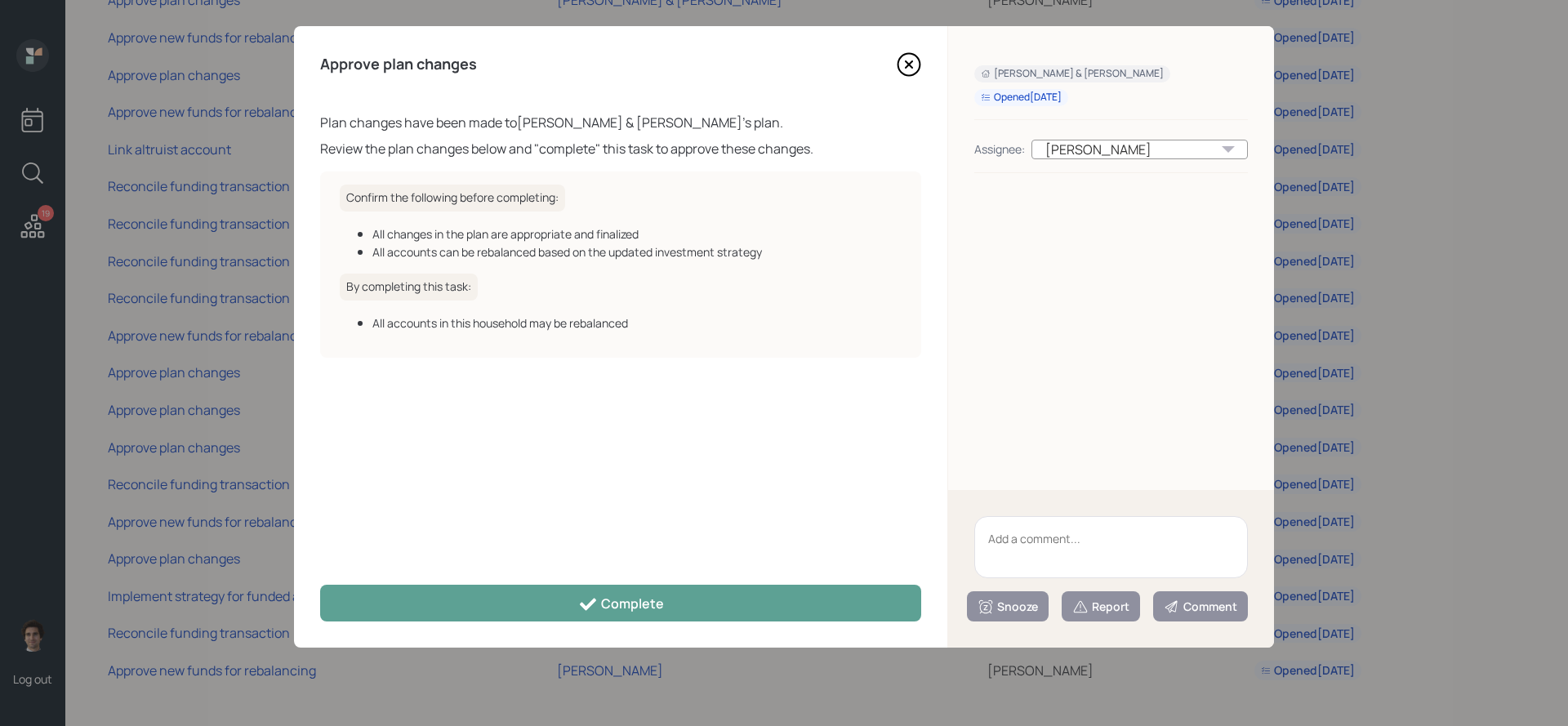
click at [556, 580] on div "Approve plan changes Plan changes have been made to [PERSON_NAME] & [PERSON_NAM…" at bounding box center [621, 337] width 653 height 622
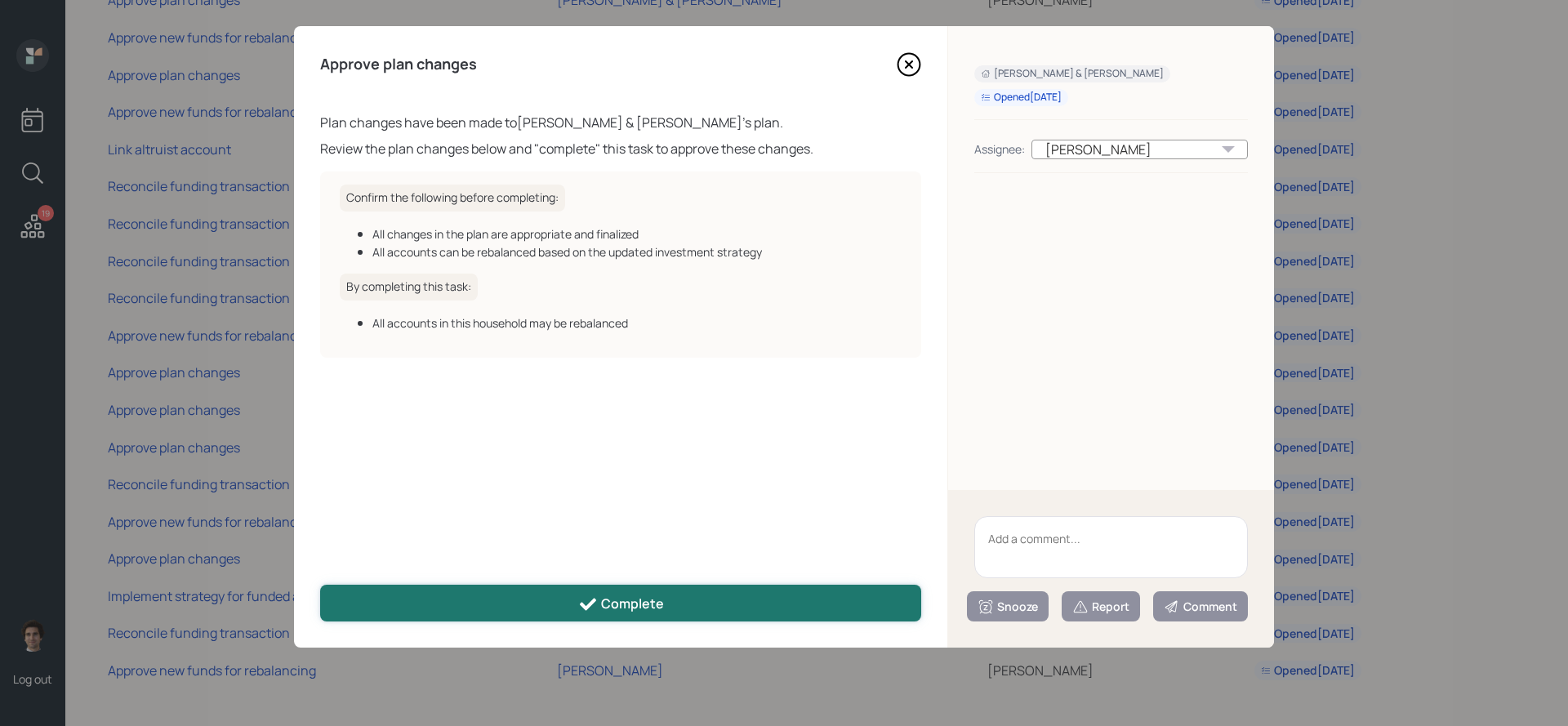
click at [556, 594] on button "Complete" at bounding box center [620, 603] width 601 height 37
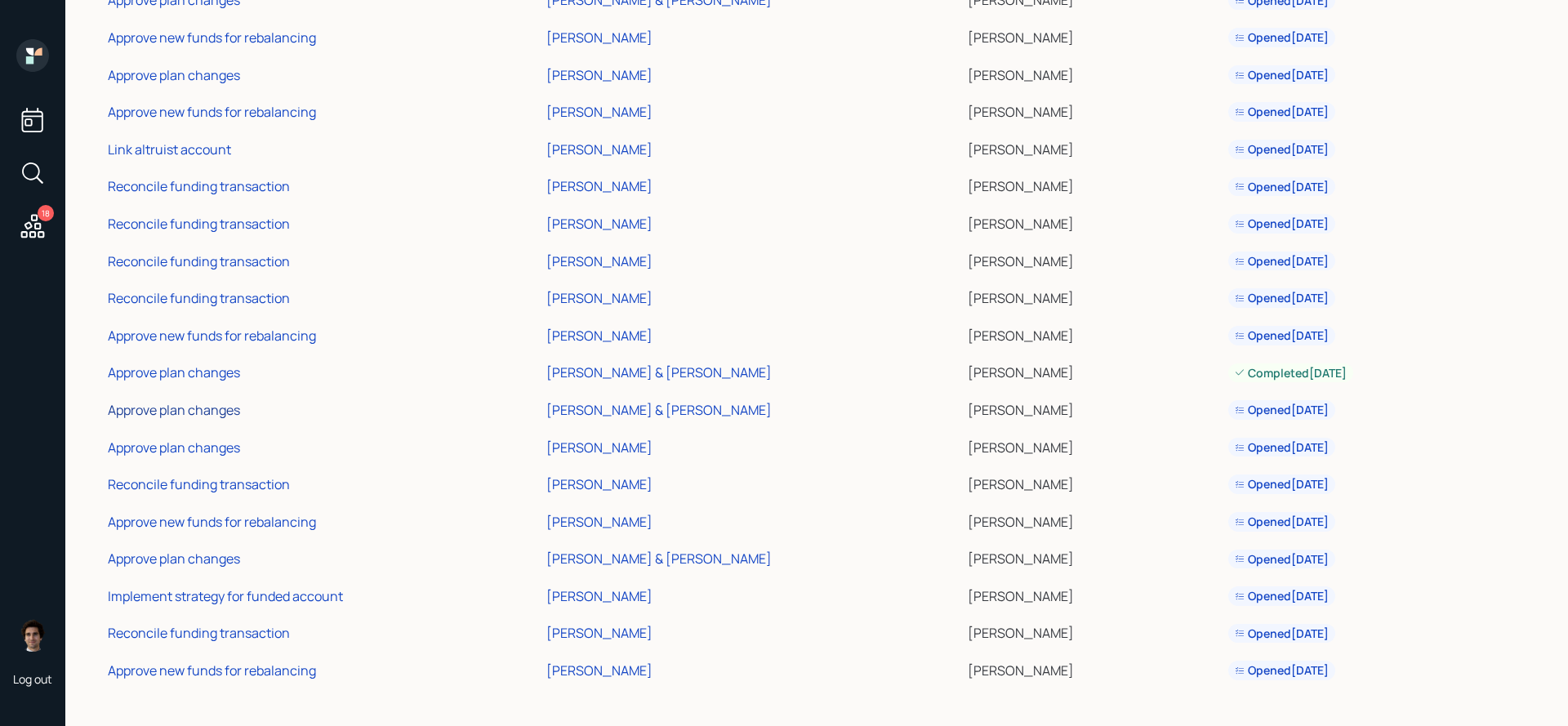
click at [167, 407] on div "Approve plan changes" at bounding box center [174, 410] width 132 height 18
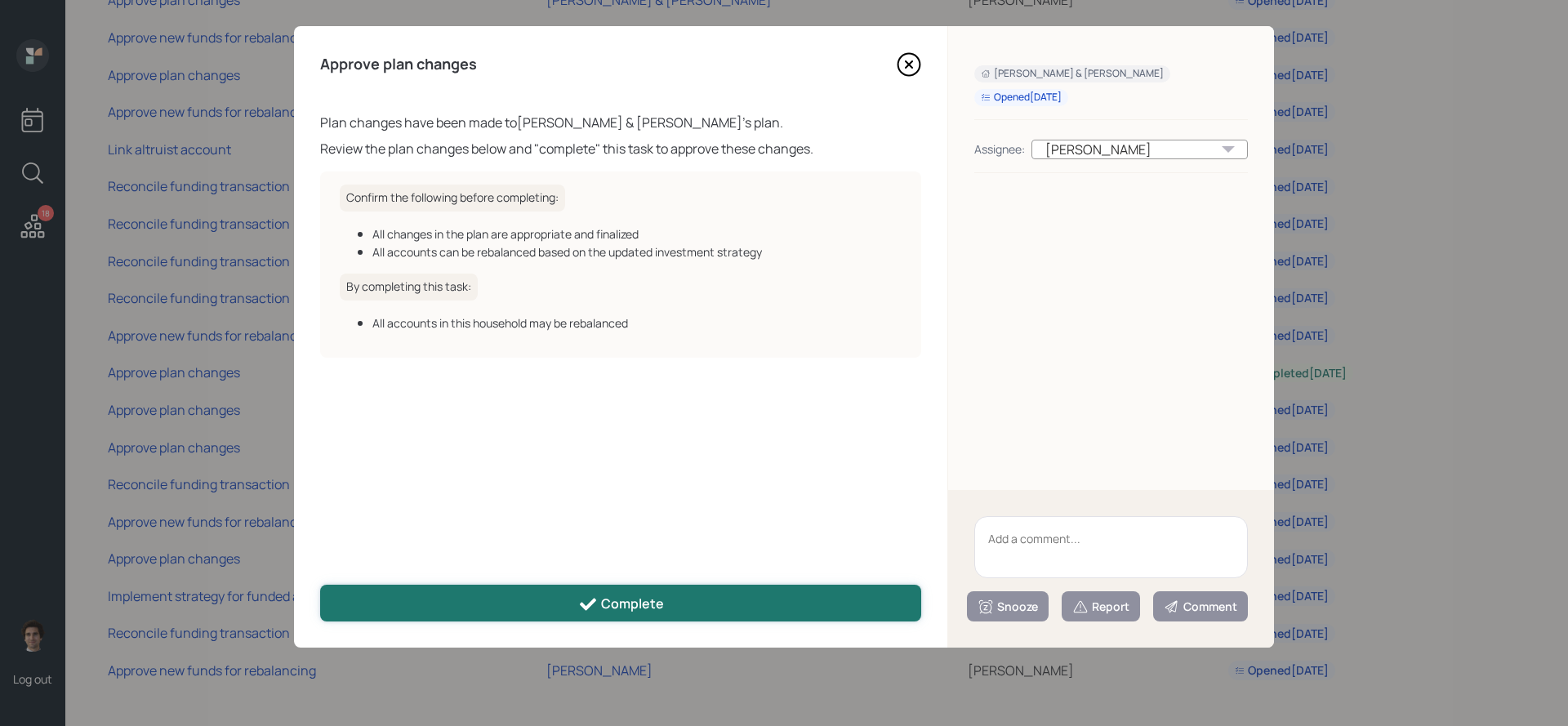
click at [505, 603] on button "Complete" at bounding box center [620, 603] width 601 height 37
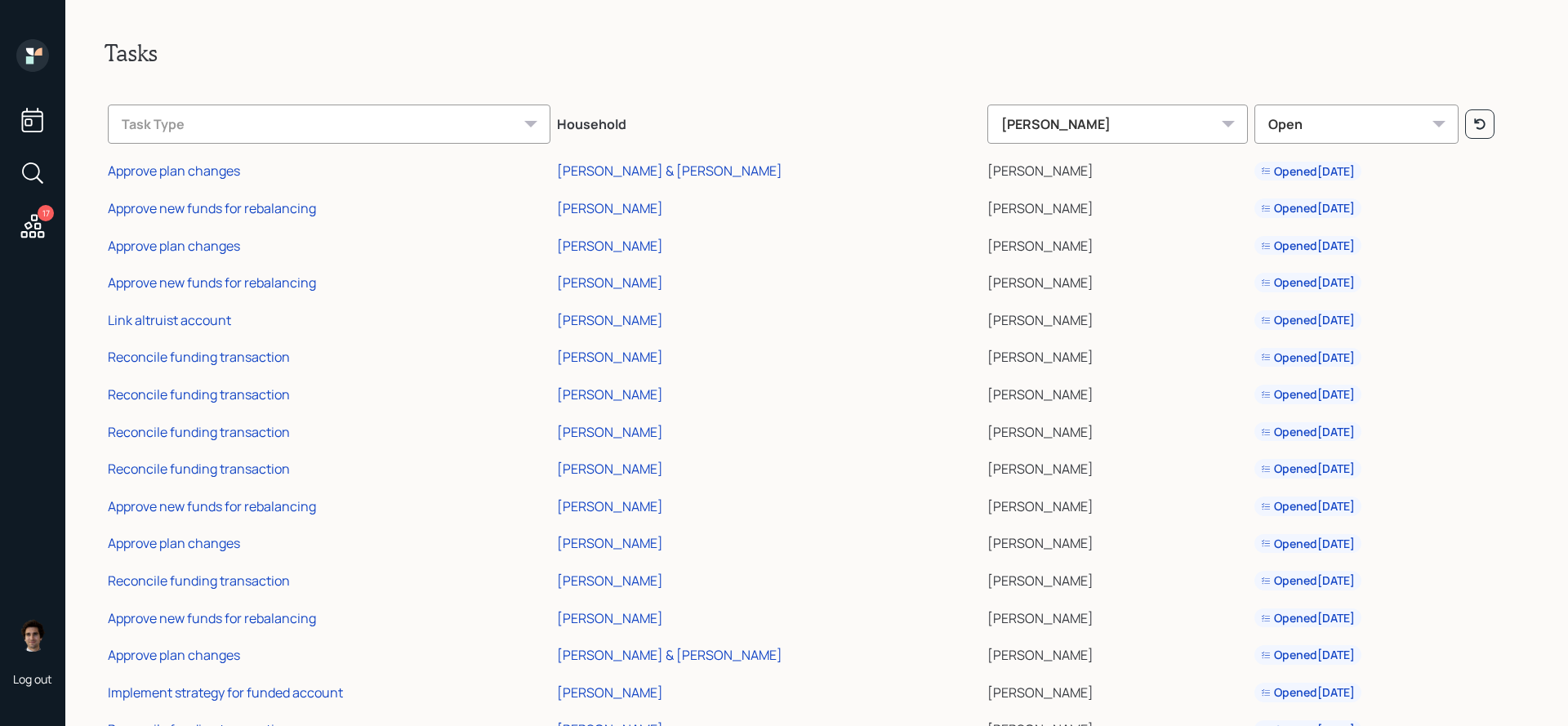
scroll to position [96, 0]
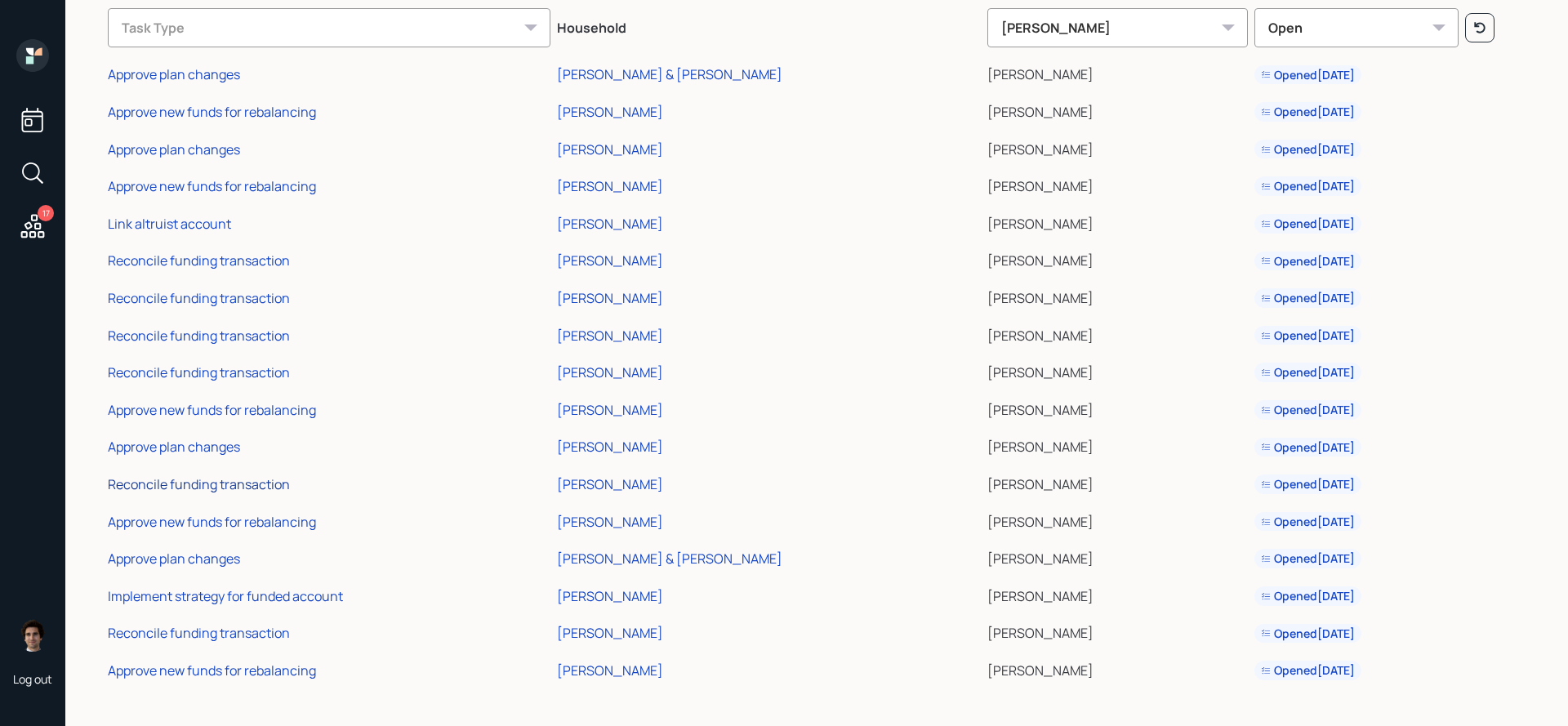
click at [202, 491] on div "Reconcile funding transaction" at bounding box center [199, 485] width 182 height 18
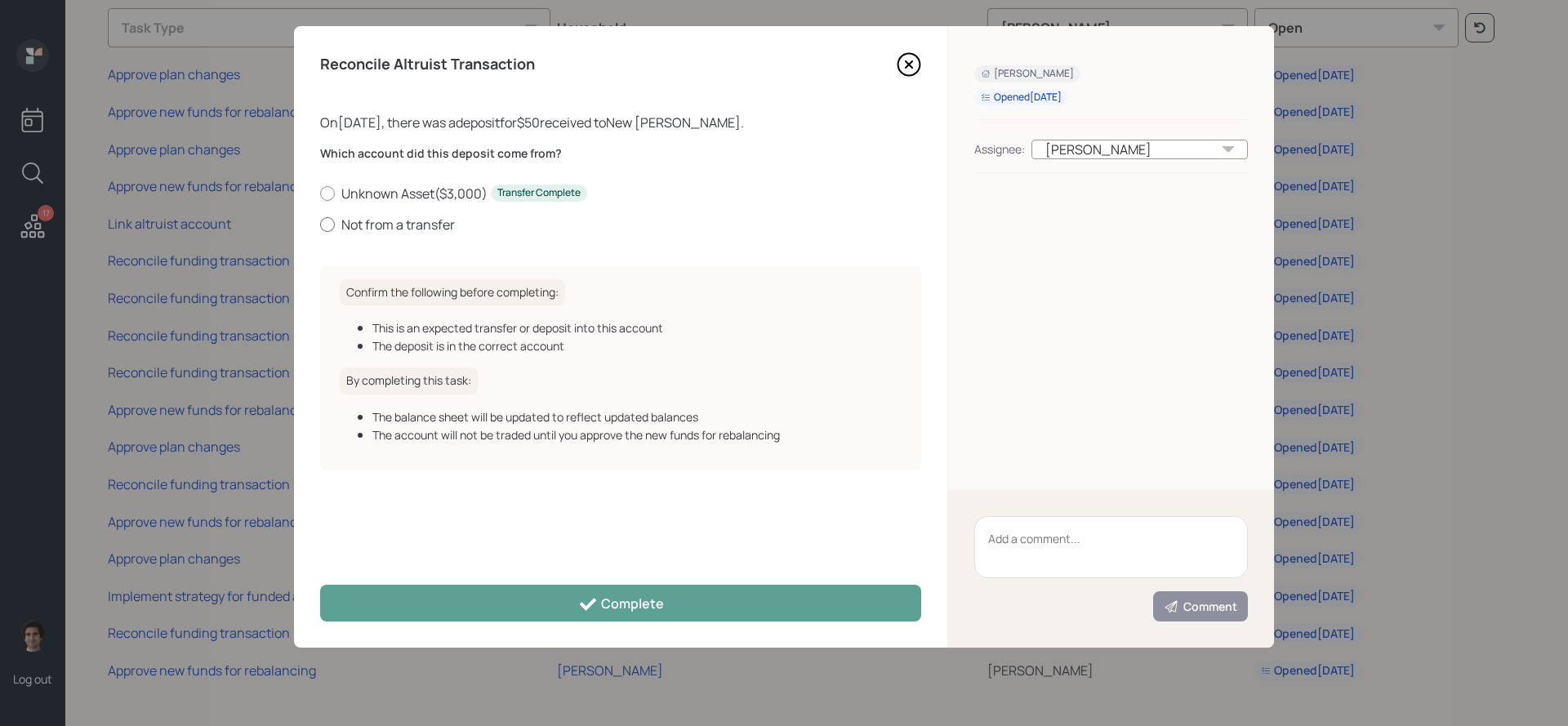
click at [342, 231] on label "Not from a transfer" at bounding box center [620, 225] width 601 height 18
click at [320, 225] on input "Not from a transfer" at bounding box center [319, 224] width 1 height 1
radio input "true"
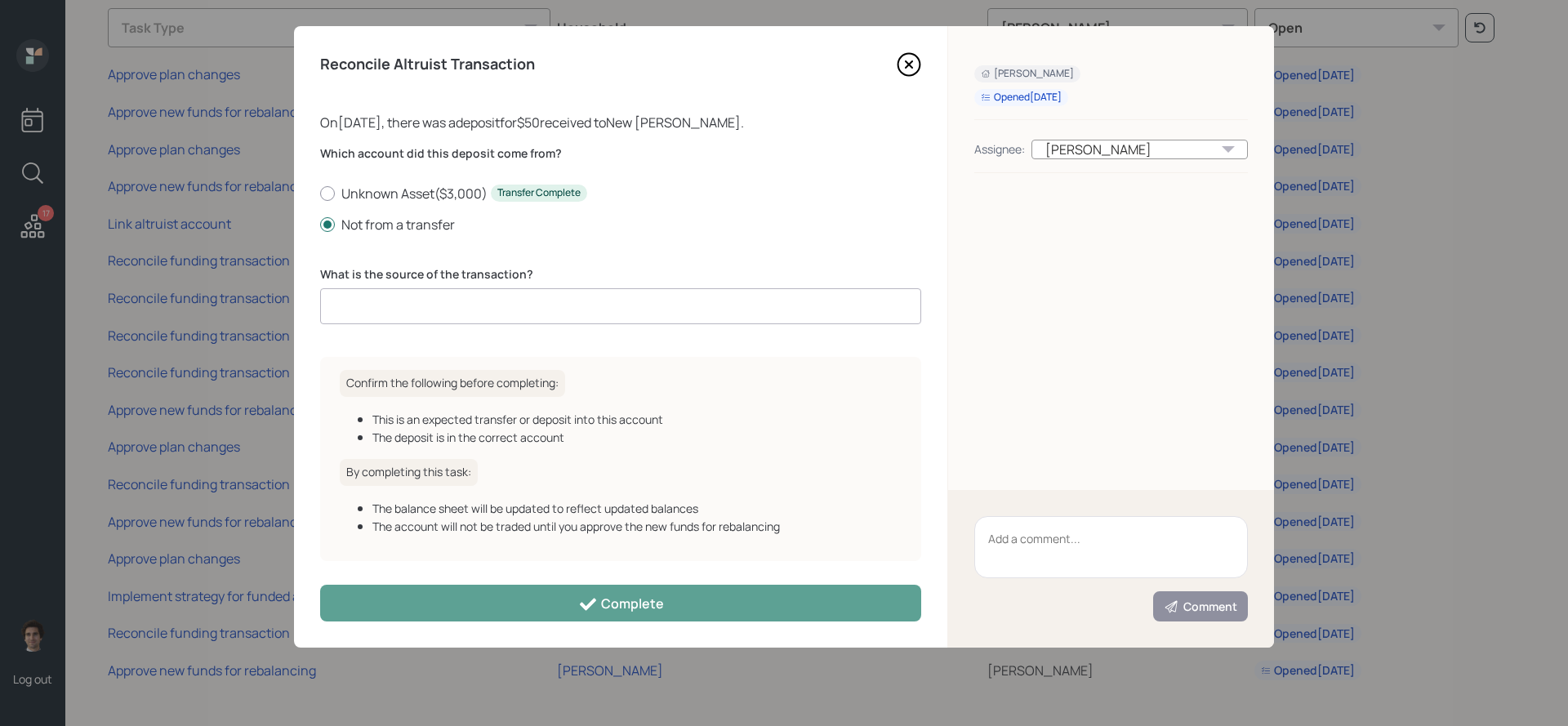
click at [346, 300] on input at bounding box center [620, 306] width 601 height 36
type input "client deposit"
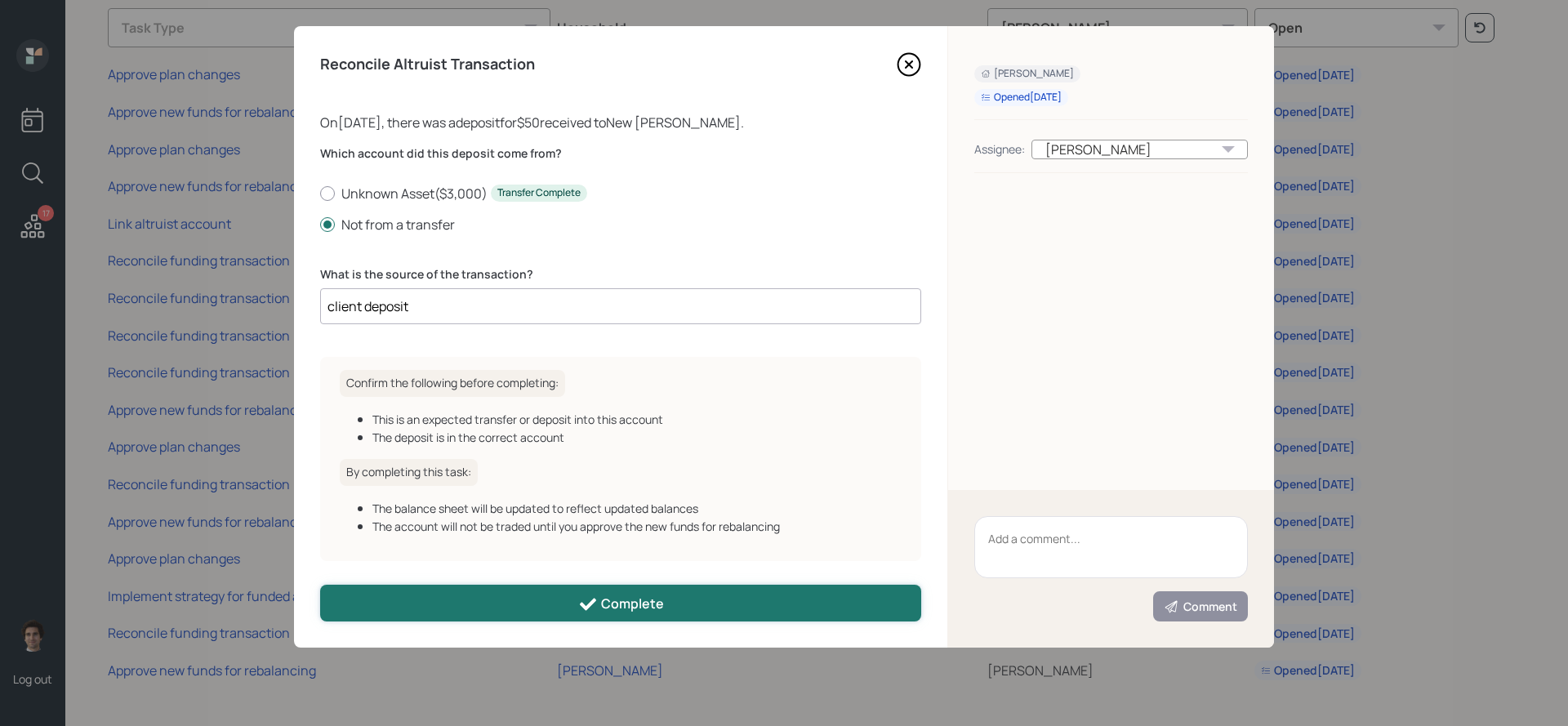
click at [595, 611] on icon at bounding box center [589, 605] width 20 height 20
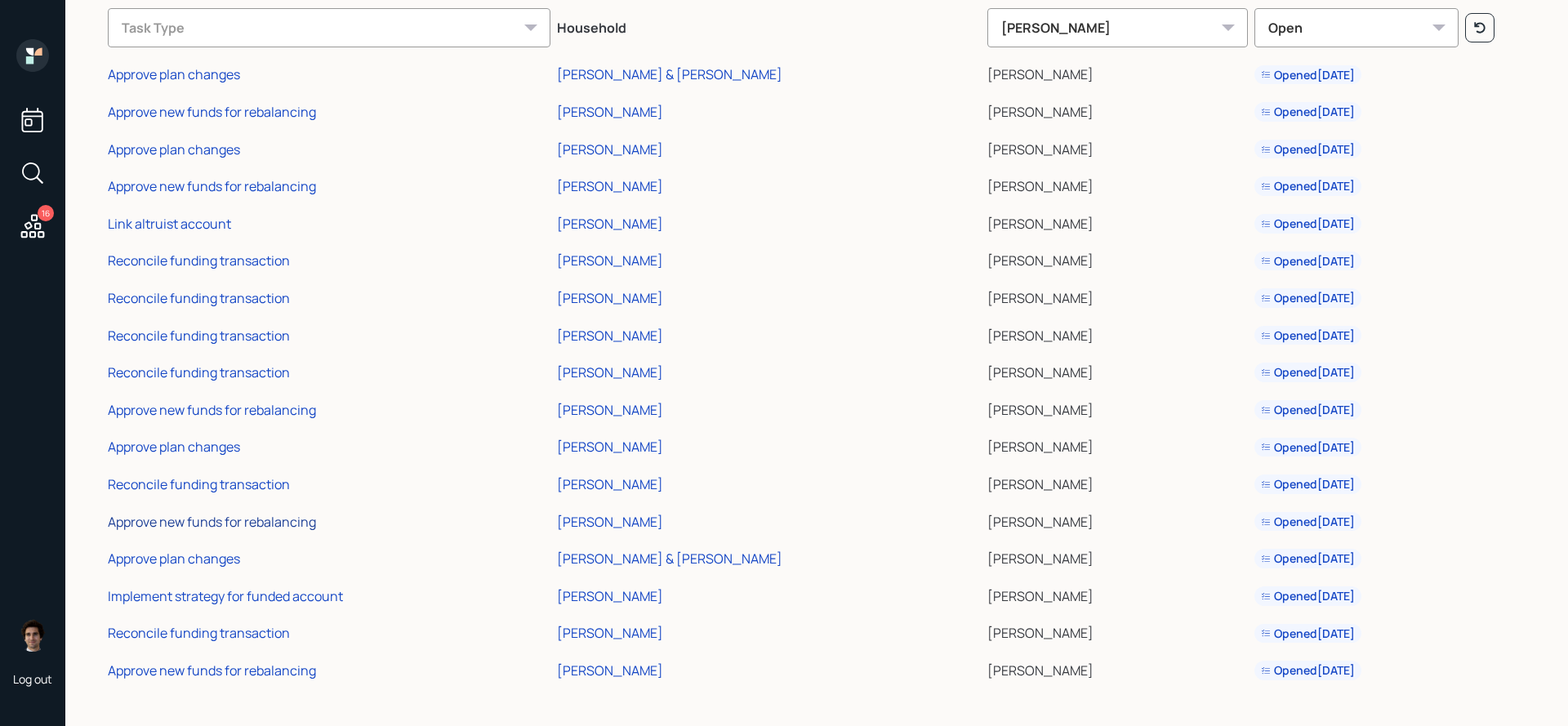
click at [229, 527] on div "Approve new funds for rebalancing" at bounding box center [212, 522] width 209 height 18
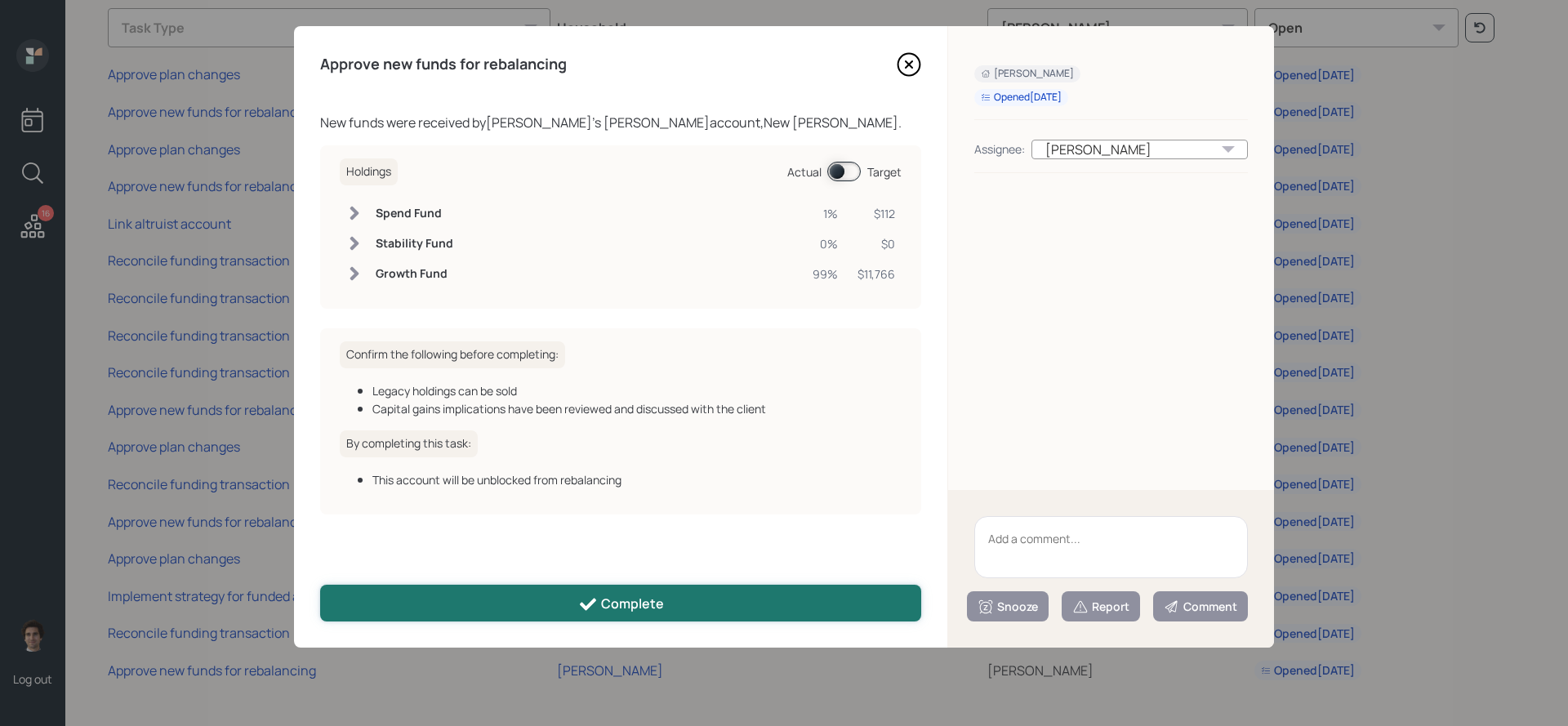
click at [655, 607] on div "Complete" at bounding box center [621, 605] width 86 height 20
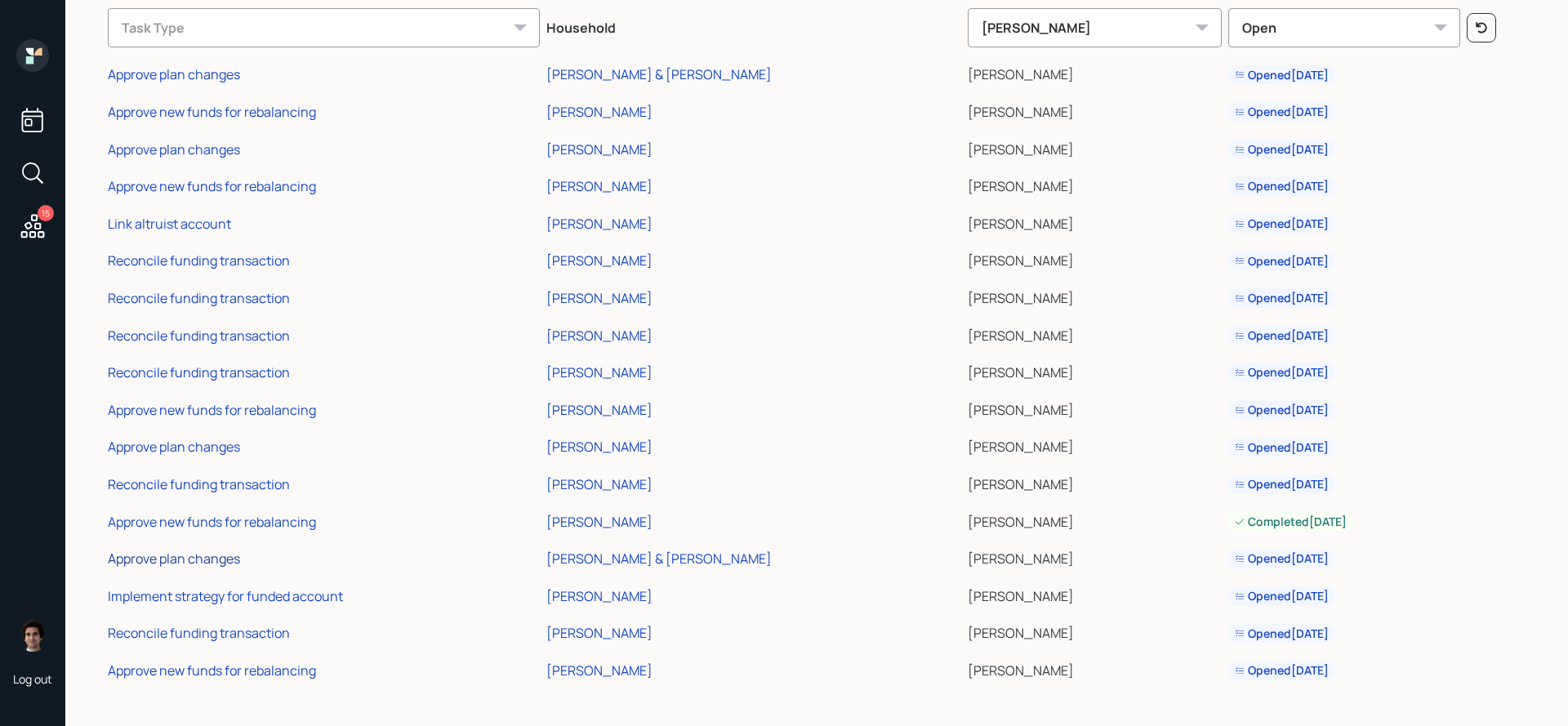
click at [206, 567] on div "Approve plan changes" at bounding box center [174, 559] width 132 height 18
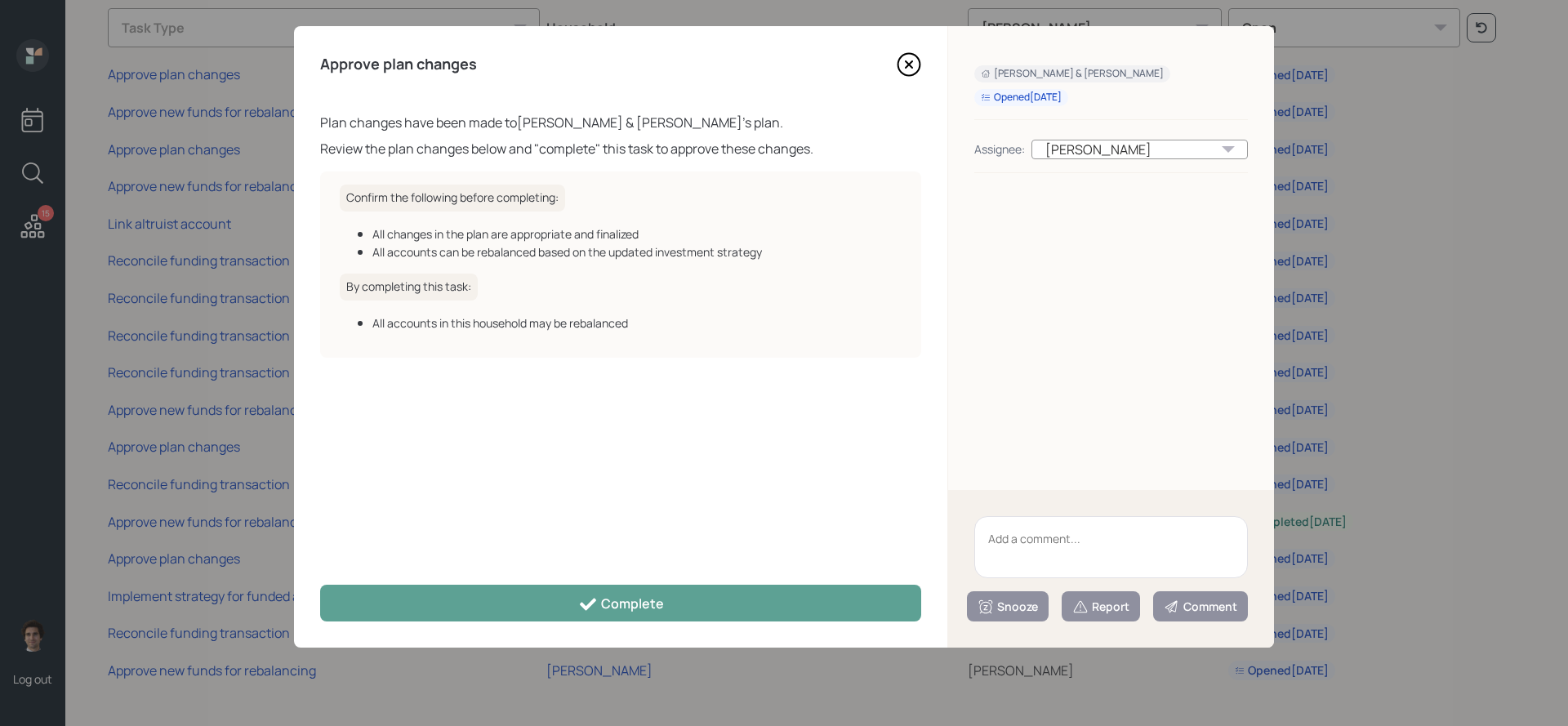
click at [1110, 544] on textarea at bounding box center [1111, 547] width 274 height 62
type textarea "birthday cleanup"
click at [1127, 608] on div "Report" at bounding box center [1101, 607] width 57 height 17
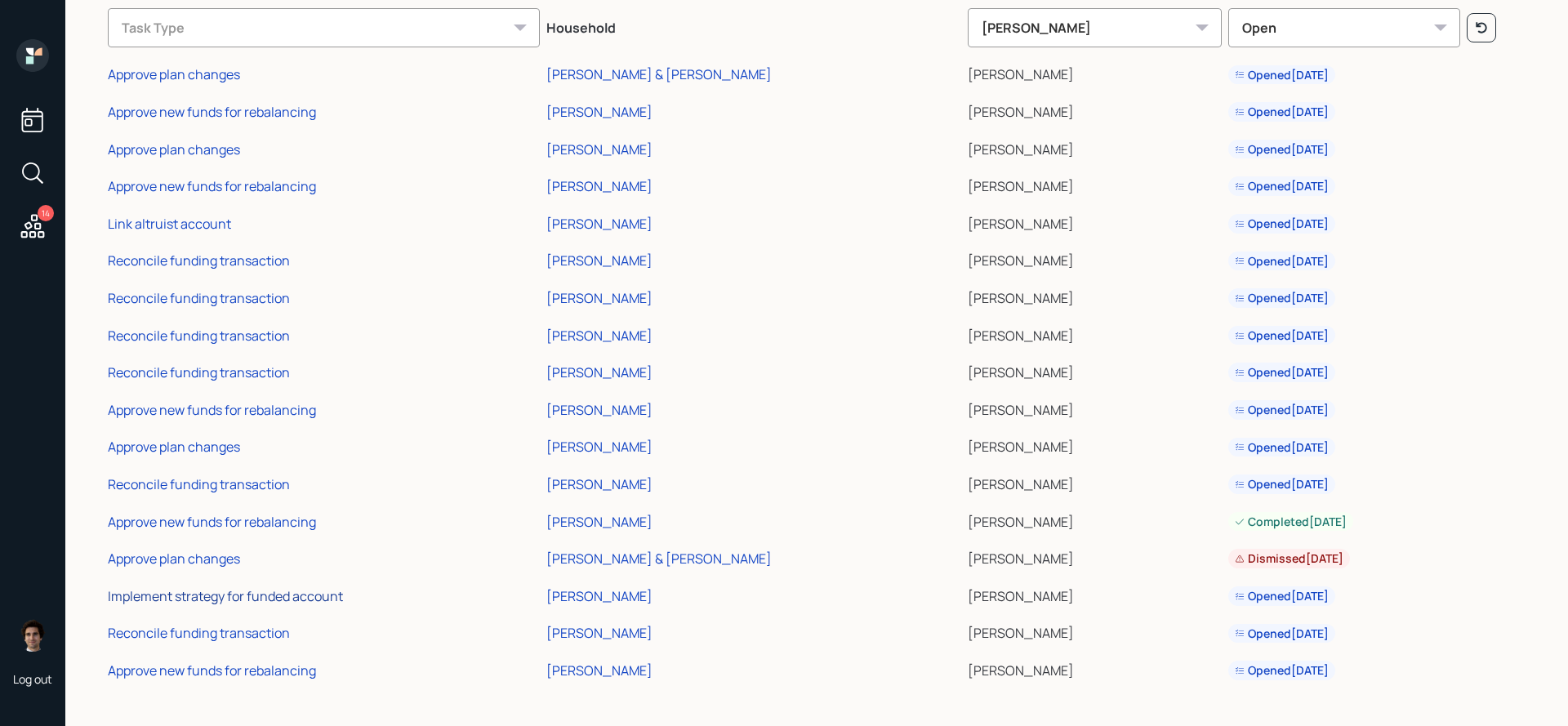
scroll to position [0, 0]
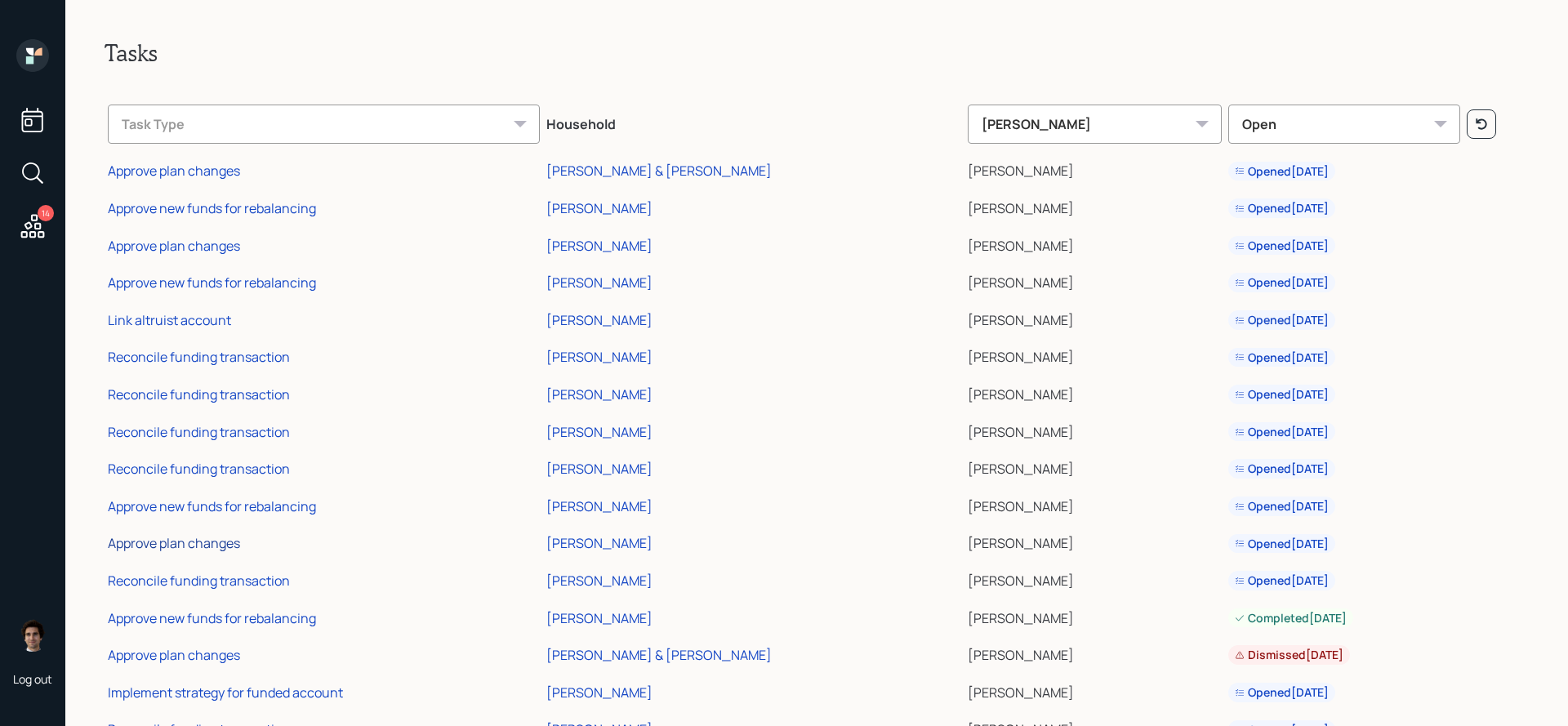
click at [240, 546] on div "Approve plan changes" at bounding box center [174, 543] width 132 height 18
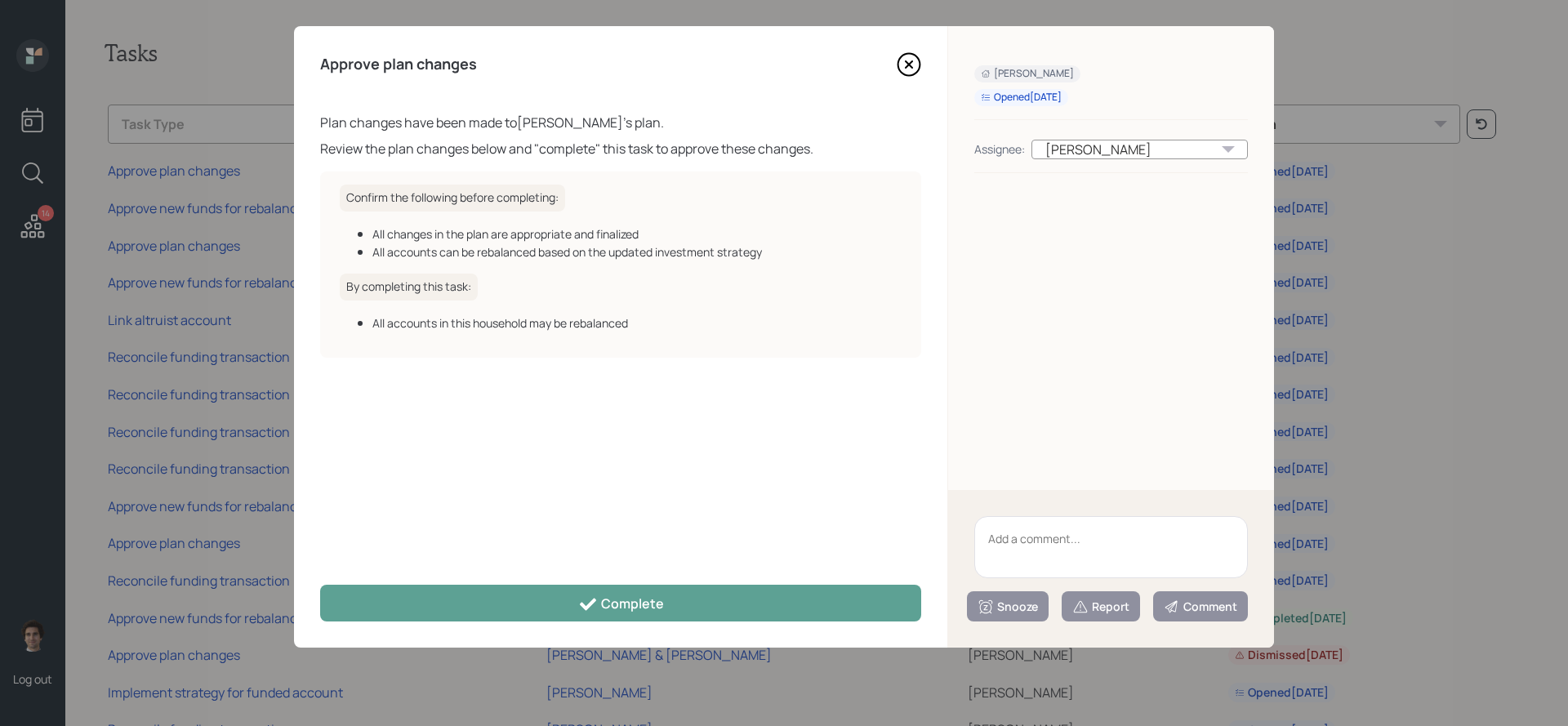
click at [1107, 549] on textarea at bounding box center [1111, 547] width 274 height 62
type textarea "borthday clean up"
click at [1102, 615] on button "Report" at bounding box center [1101, 606] width 78 height 30
